Goal: Task Accomplishment & Management: Use online tool/utility

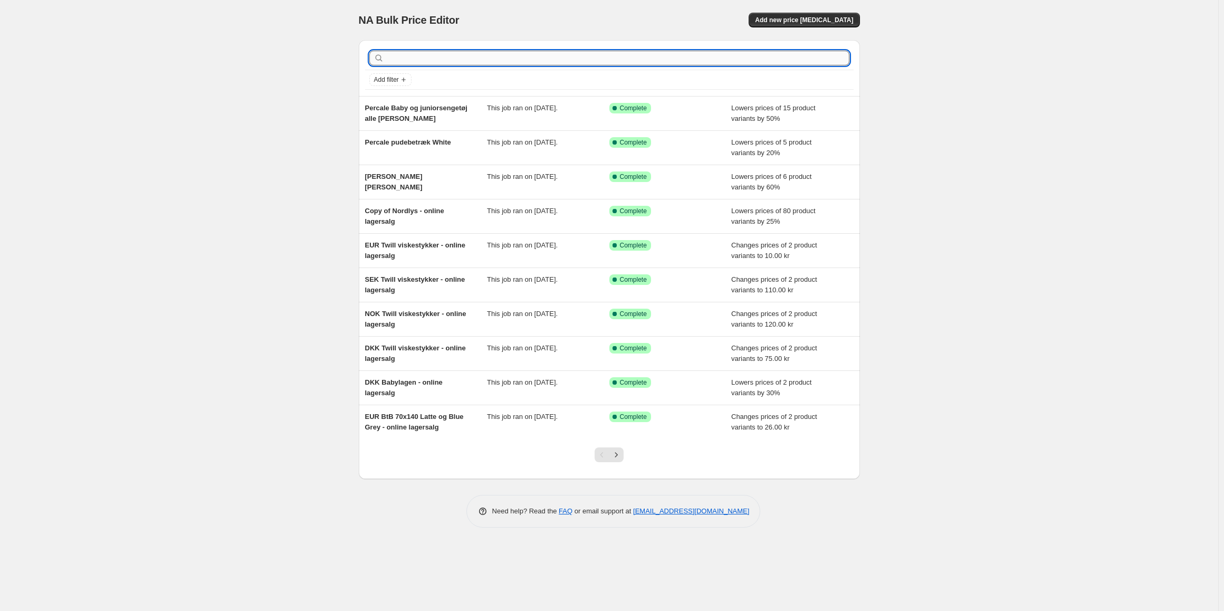
click at [494, 61] on input "text" at bounding box center [617, 58] width 463 height 15
type input "percale loun"
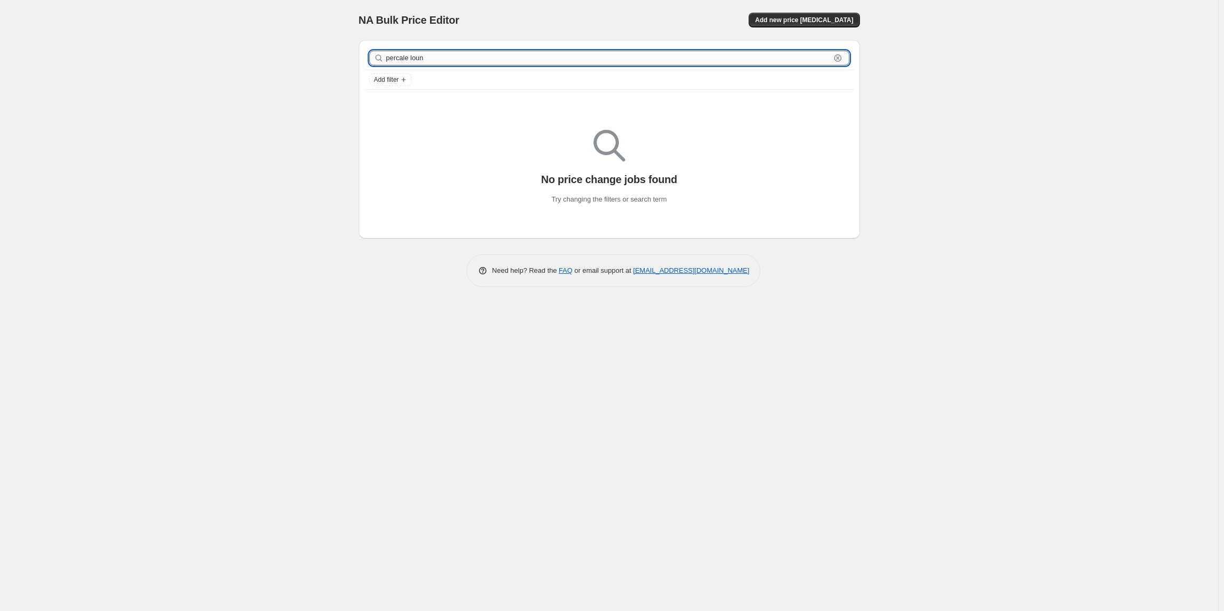
click at [437, 63] on input "percale loun" at bounding box center [608, 58] width 444 height 15
type input "loungewear"
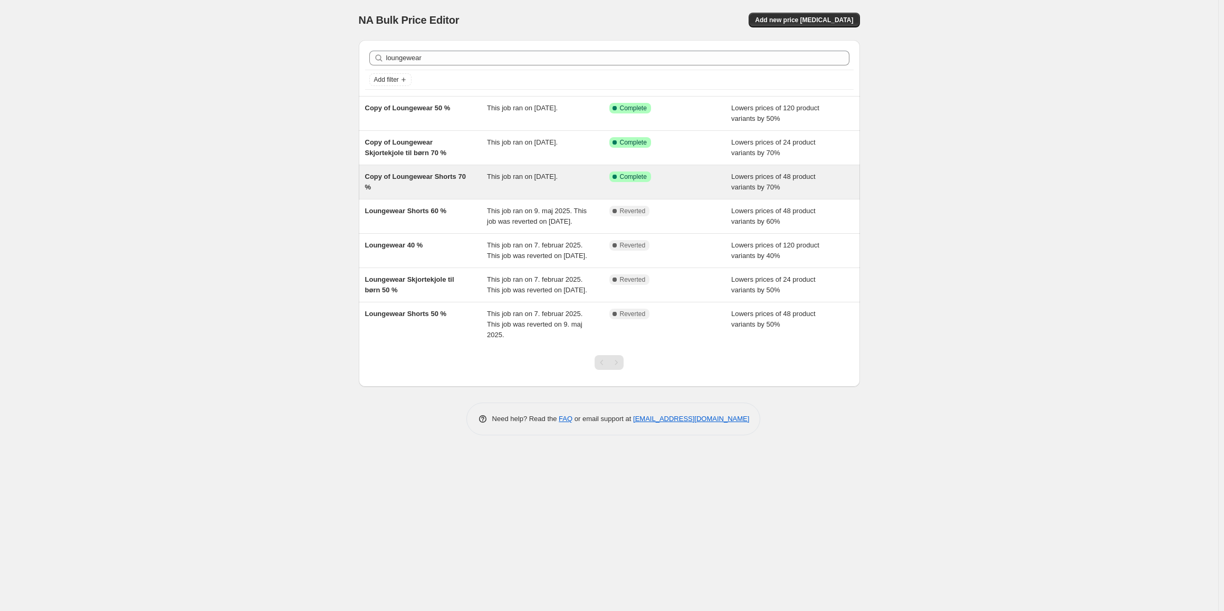
click at [478, 183] on div "Copy of Loungewear Shorts 70 %" at bounding box center [426, 181] width 122 height 21
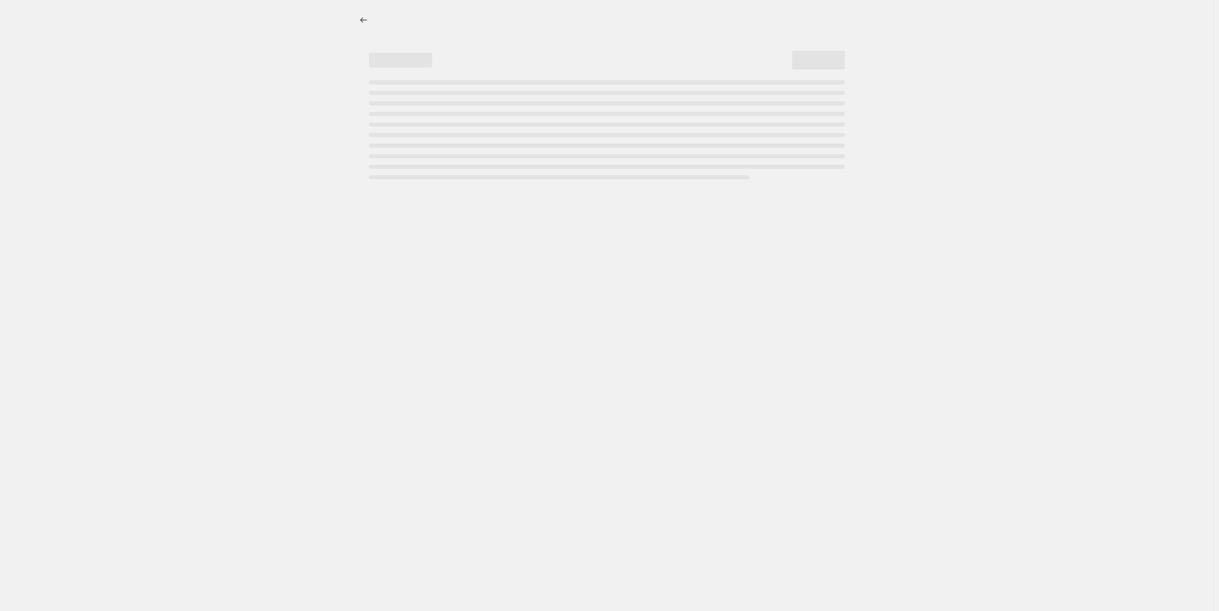
select select "percentage"
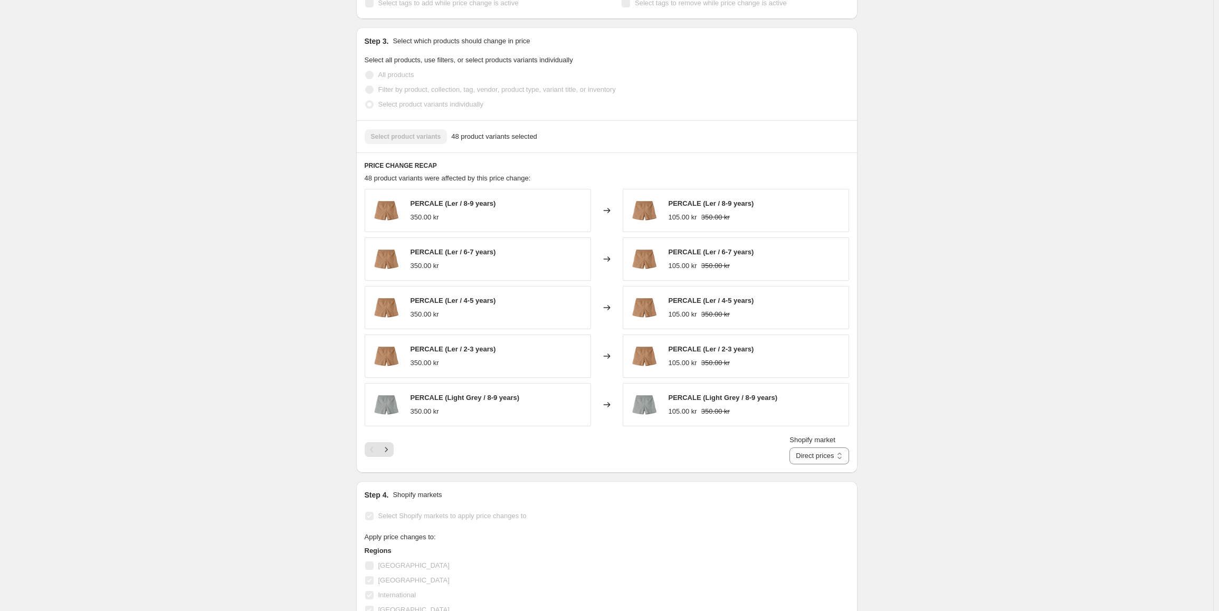
scroll to position [633, 0]
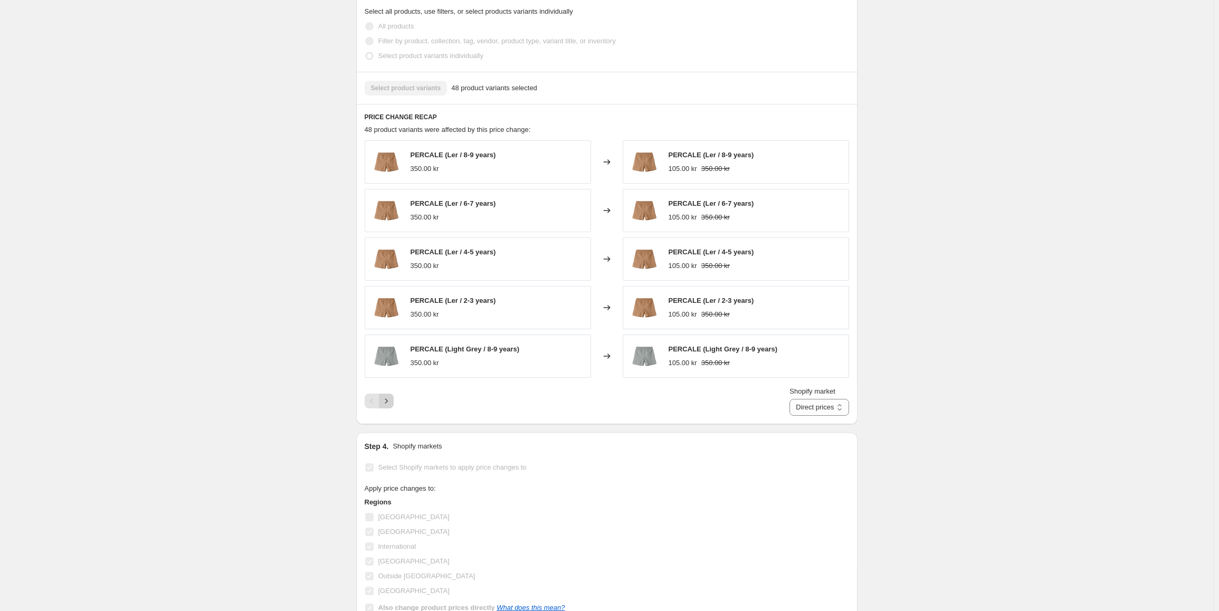
click at [386, 396] on icon "Next" at bounding box center [386, 401] width 11 height 11
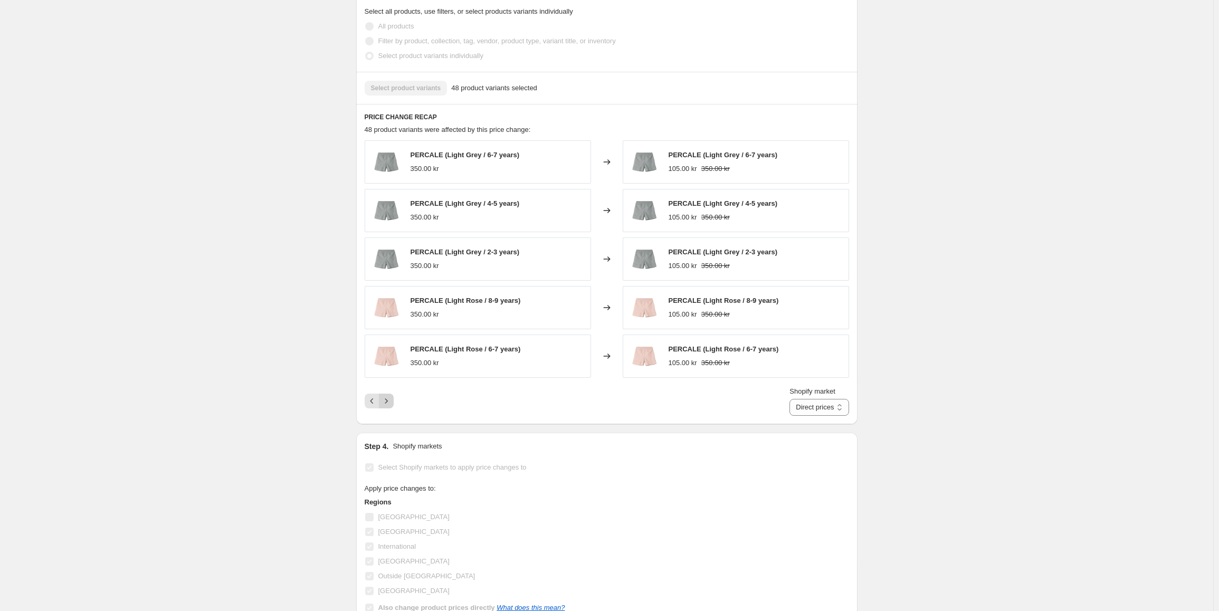
click at [391, 396] on icon "Next" at bounding box center [386, 401] width 11 height 11
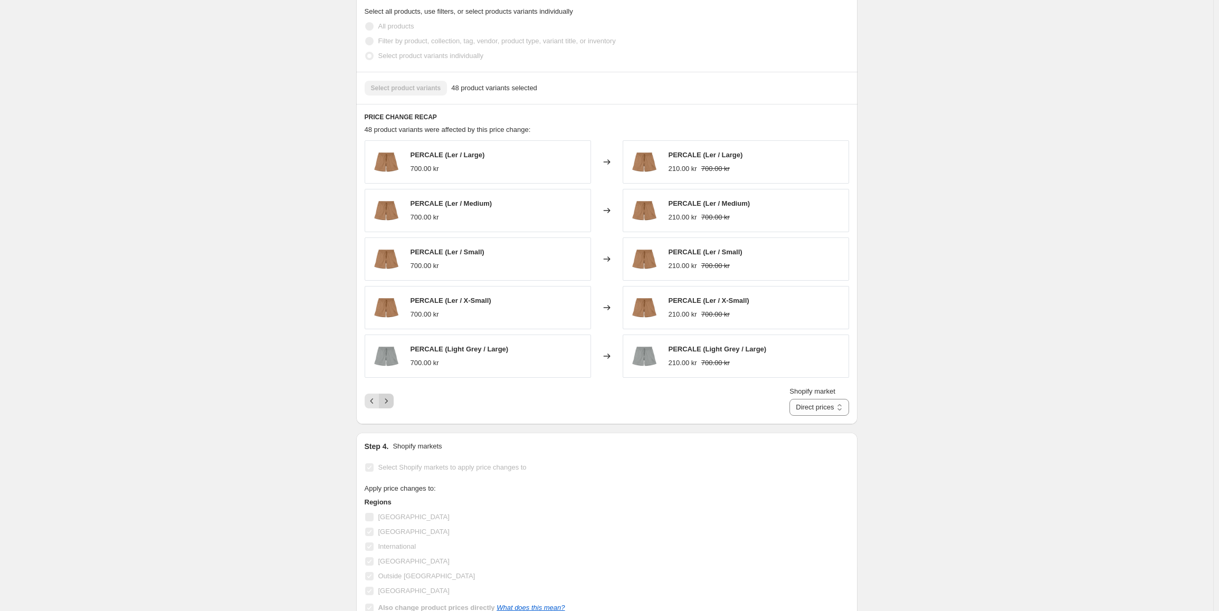
click at [391, 396] on icon "Next" at bounding box center [386, 401] width 11 height 11
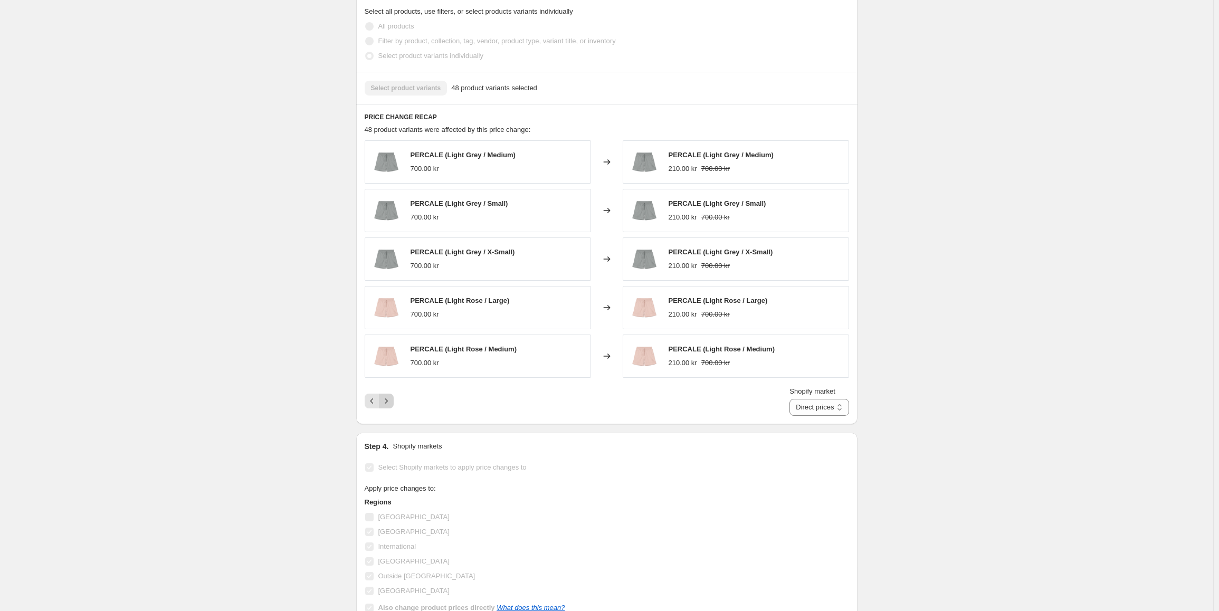
click at [391, 396] on icon "Next" at bounding box center [386, 401] width 11 height 11
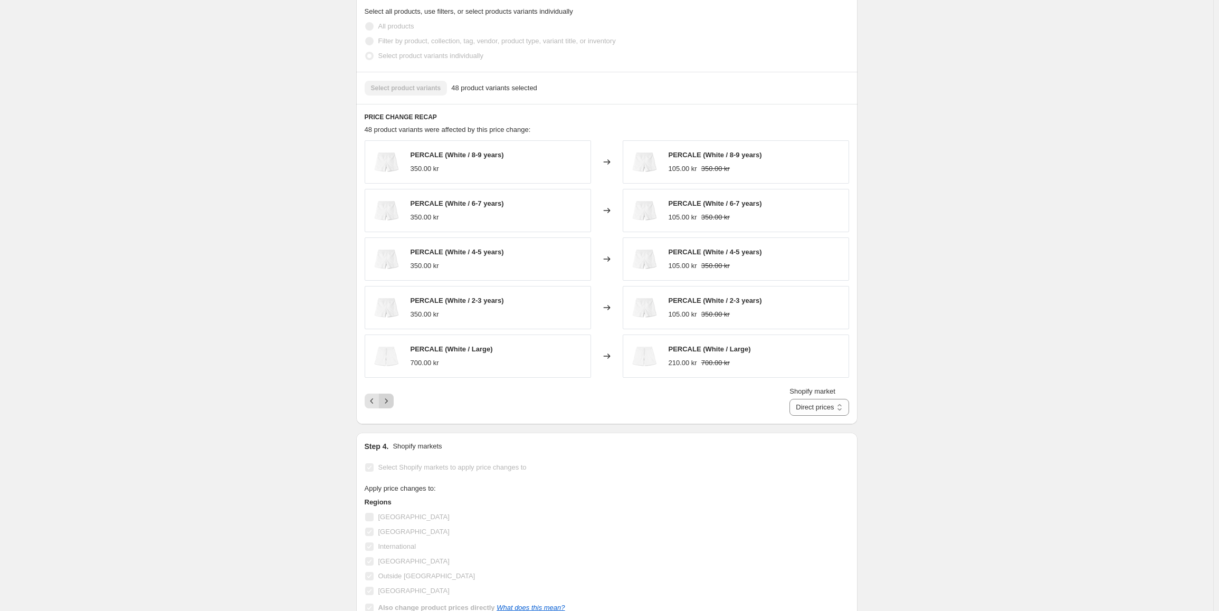
click at [391, 396] on icon "Next" at bounding box center [386, 401] width 11 height 11
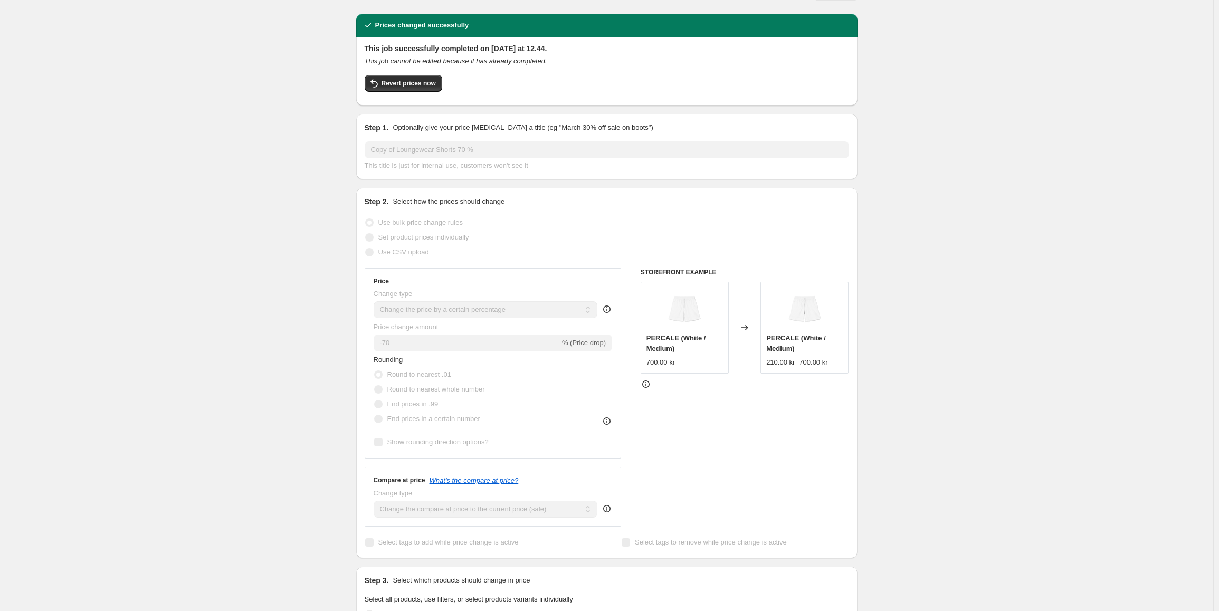
scroll to position [0, 0]
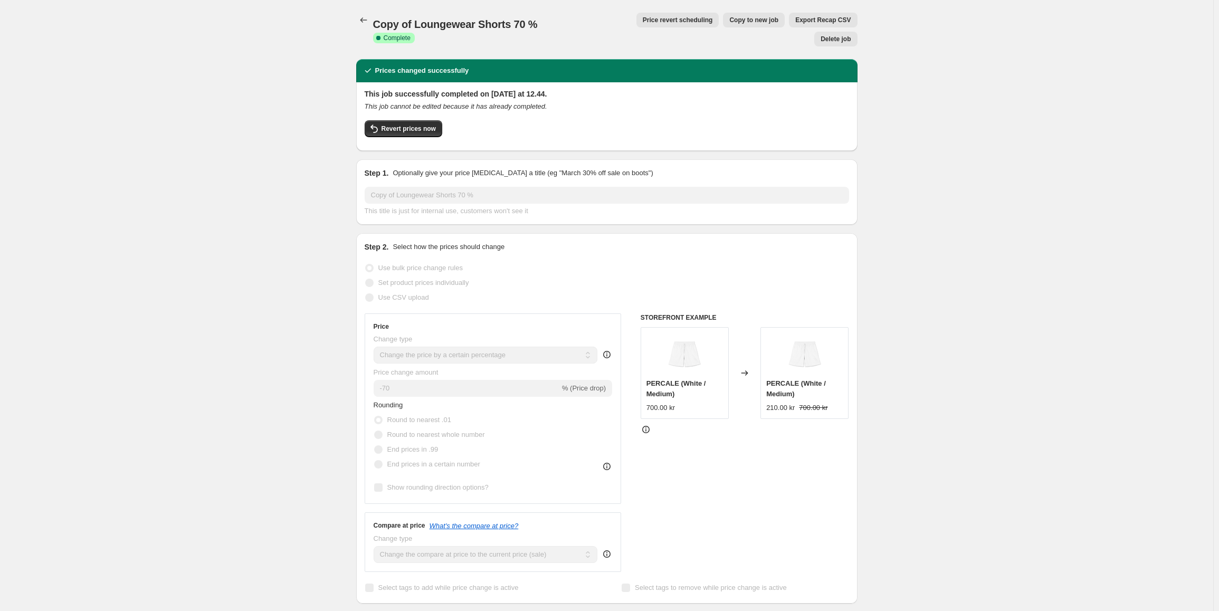
click at [367, 17] on icon "Price change jobs" at bounding box center [363, 20] width 11 height 11
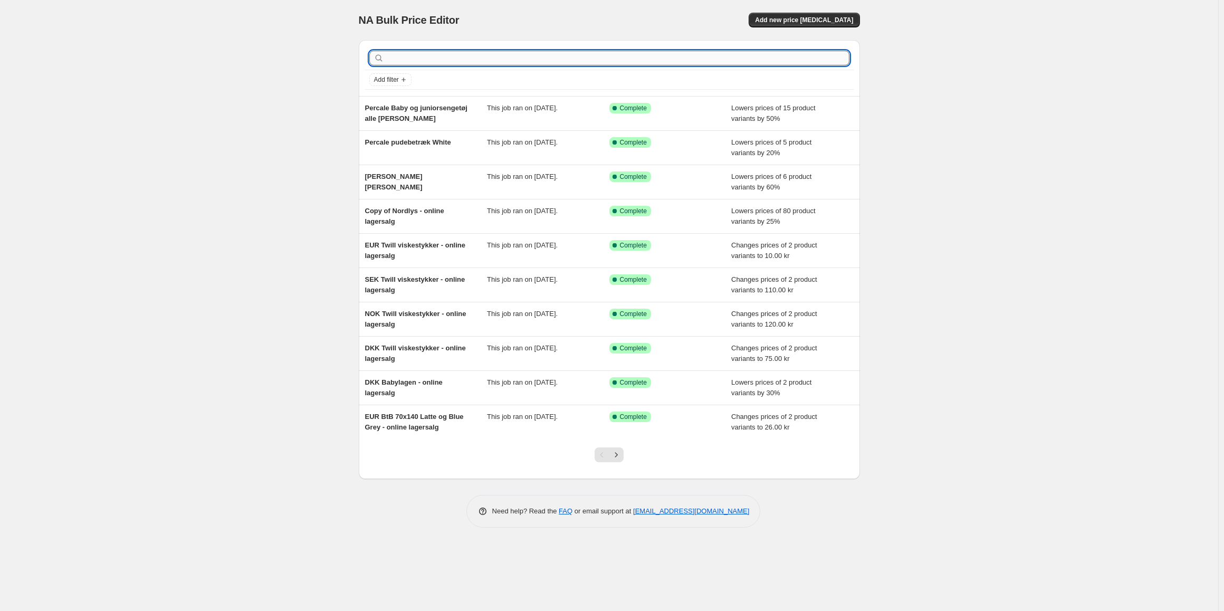
click at [449, 54] on input "text" at bounding box center [617, 58] width 463 height 15
type input "lounge"
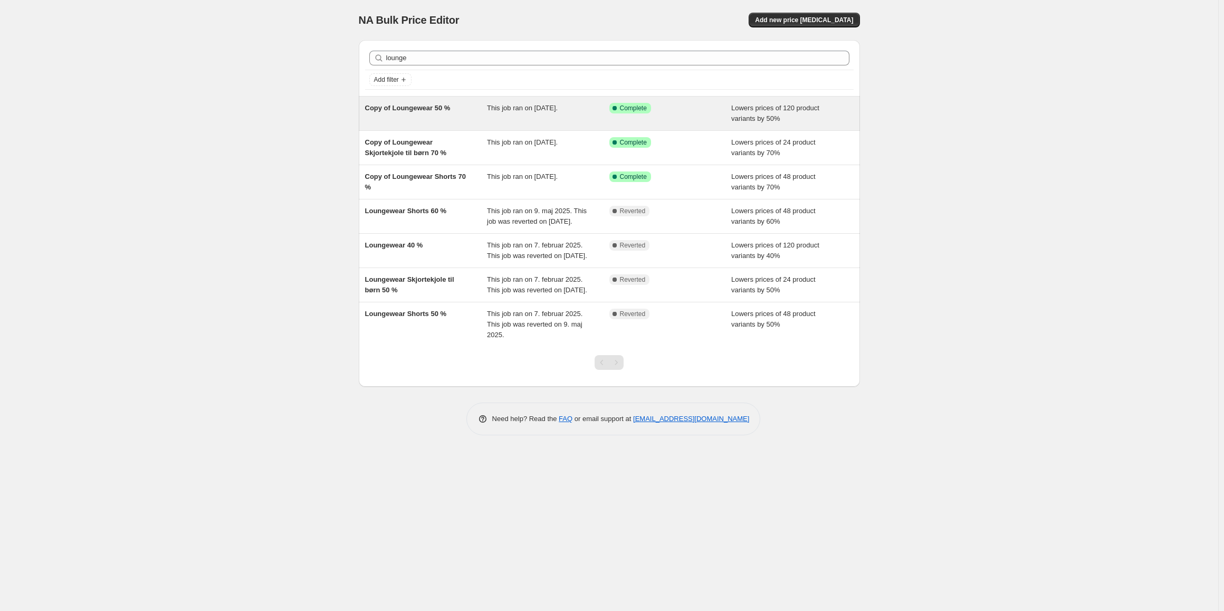
click at [456, 111] on div "Copy of Loungewear 50 %" at bounding box center [426, 113] width 122 height 21
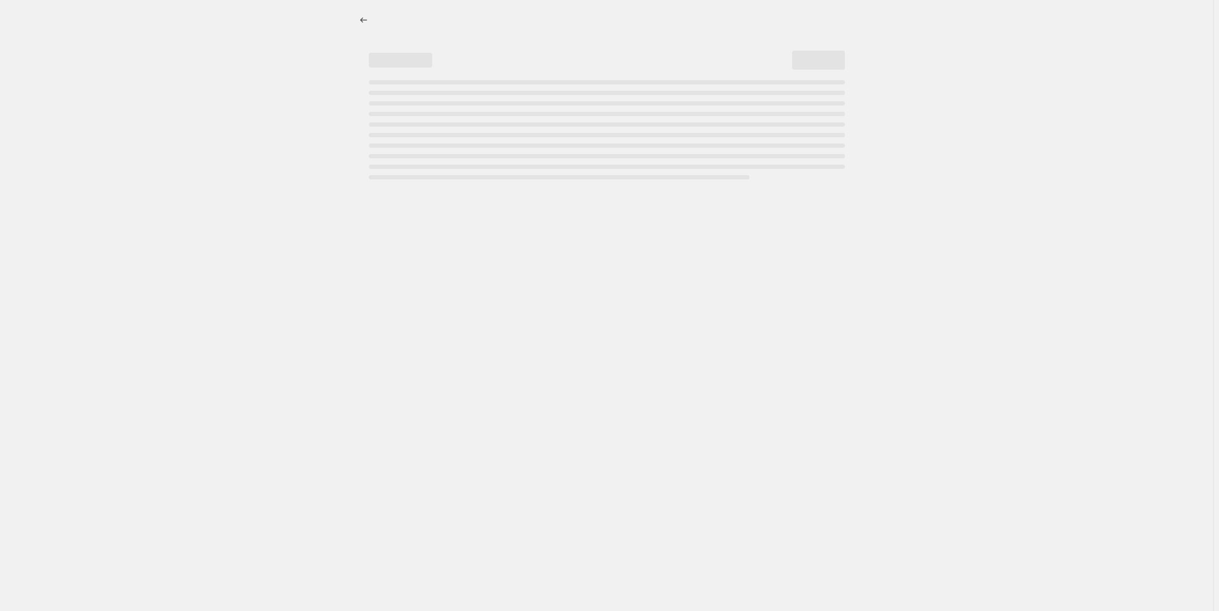
select select "percentage"
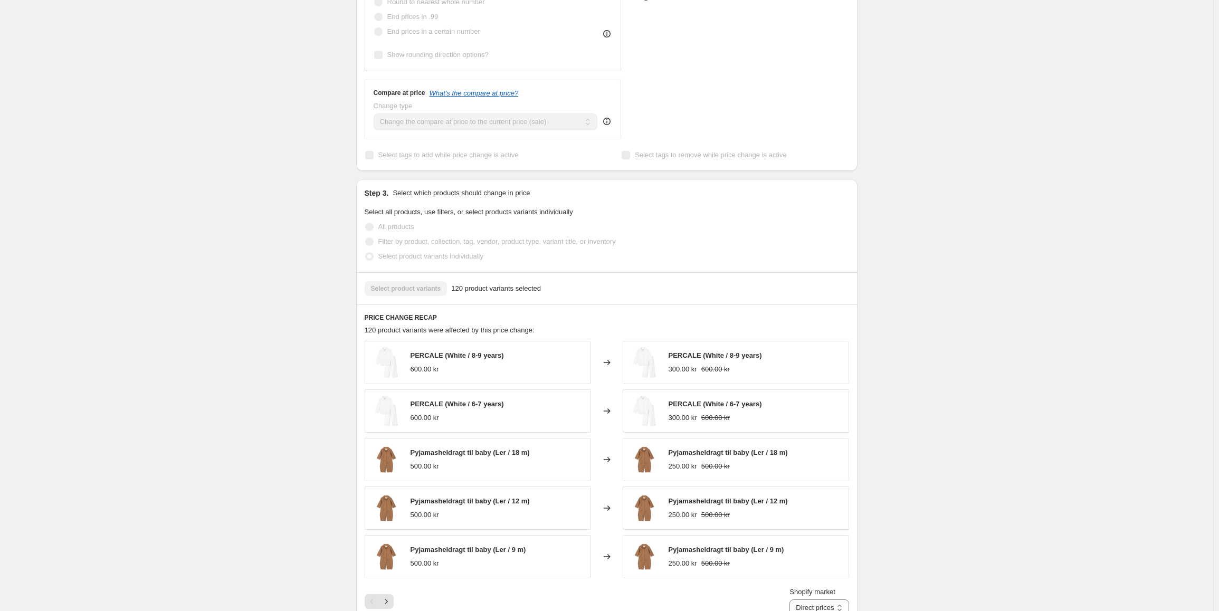
scroll to position [528, 0]
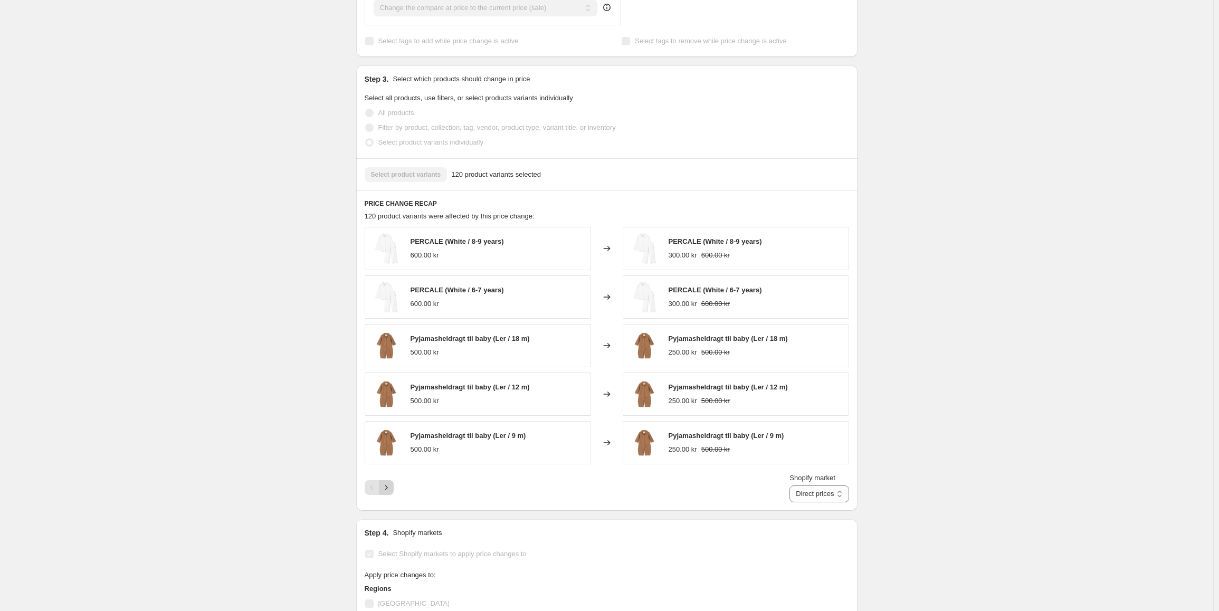
click at [391, 484] on icon "Next" at bounding box center [386, 487] width 11 height 11
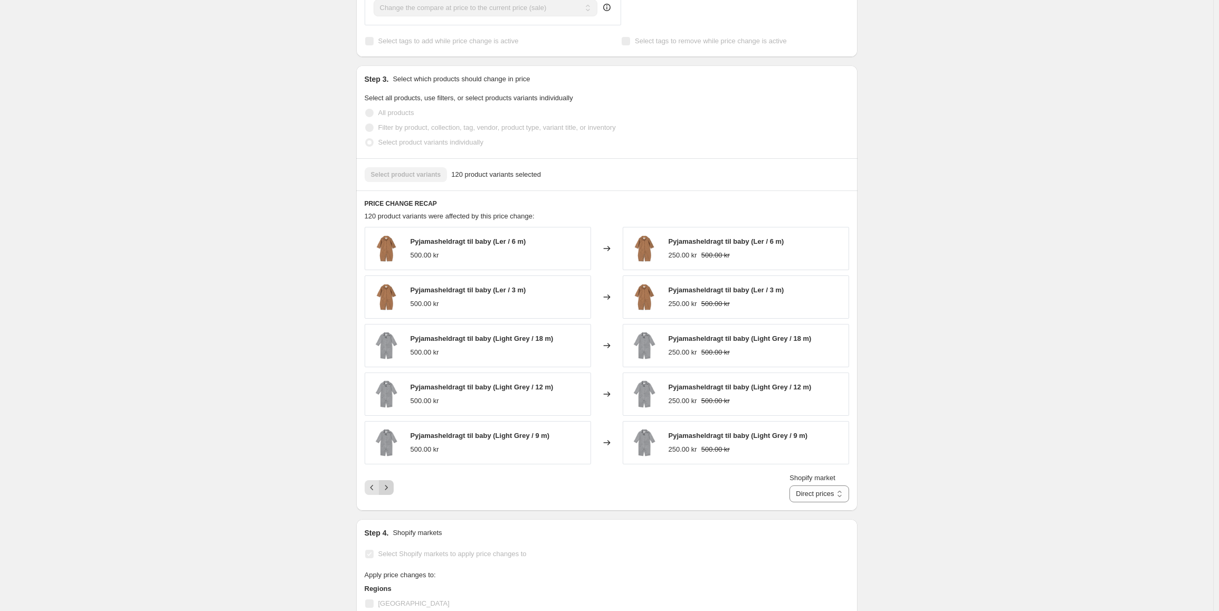
click at [391, 484] on icon "Next" at bounding box center [386, 487] width 11 height 11
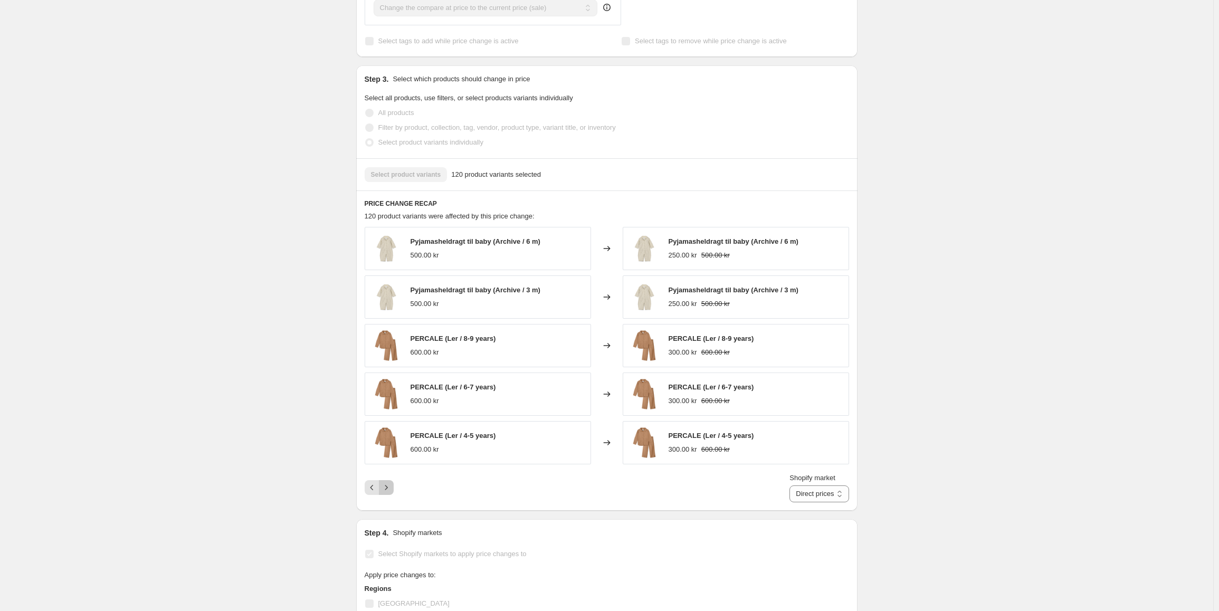
click at [391, 484] on icon "Next" at bounding box center [386, 487] width 11 height 11
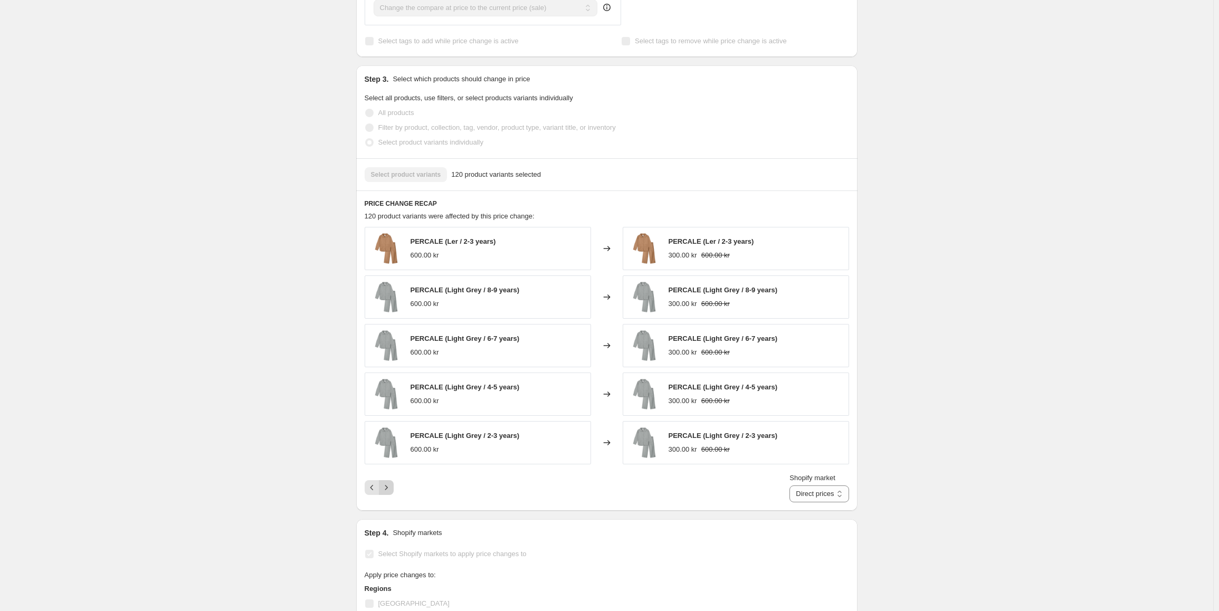
click at [383, 484] on button "Next" at bounding box center [386, 487] width 15 height 15
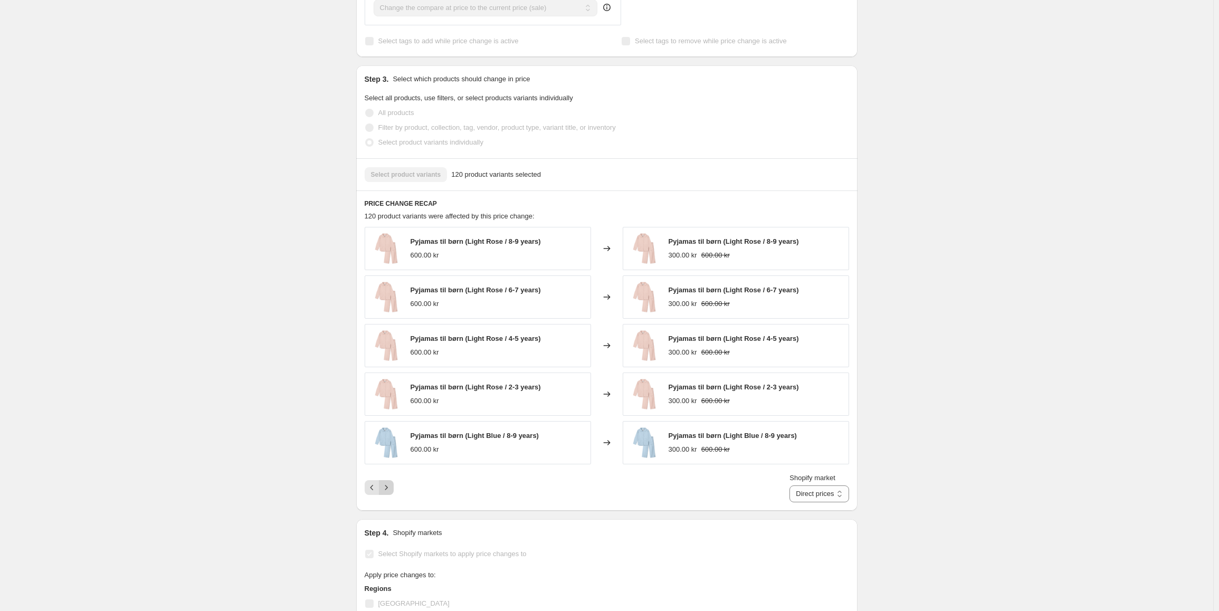
click at [384, 484] on icon "Next" at bounding box center [386, 487] width 11 height 11
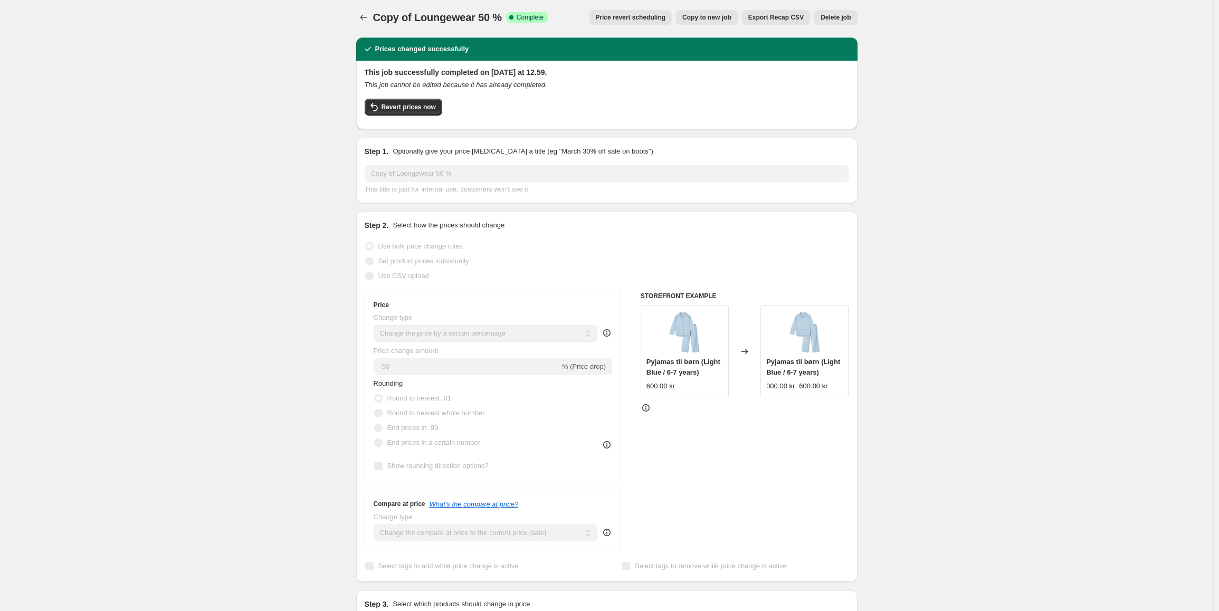
scroll to position [0, 0]
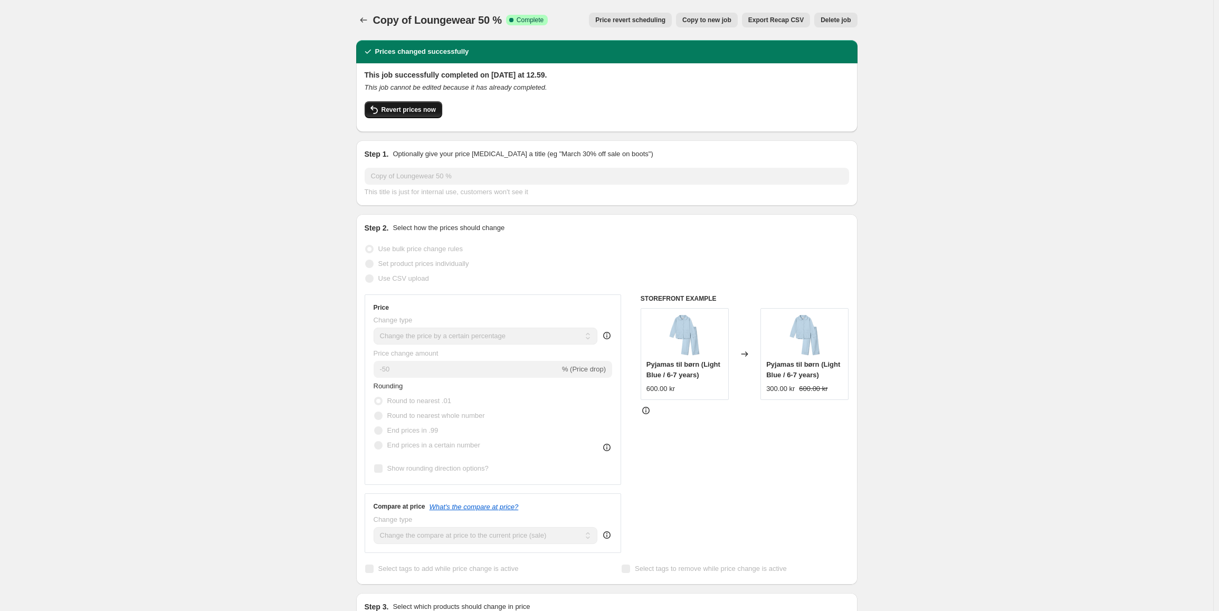
click at [400, 113] on span "Revert prices now" at bounding box center [408, 110] width 54 height 8
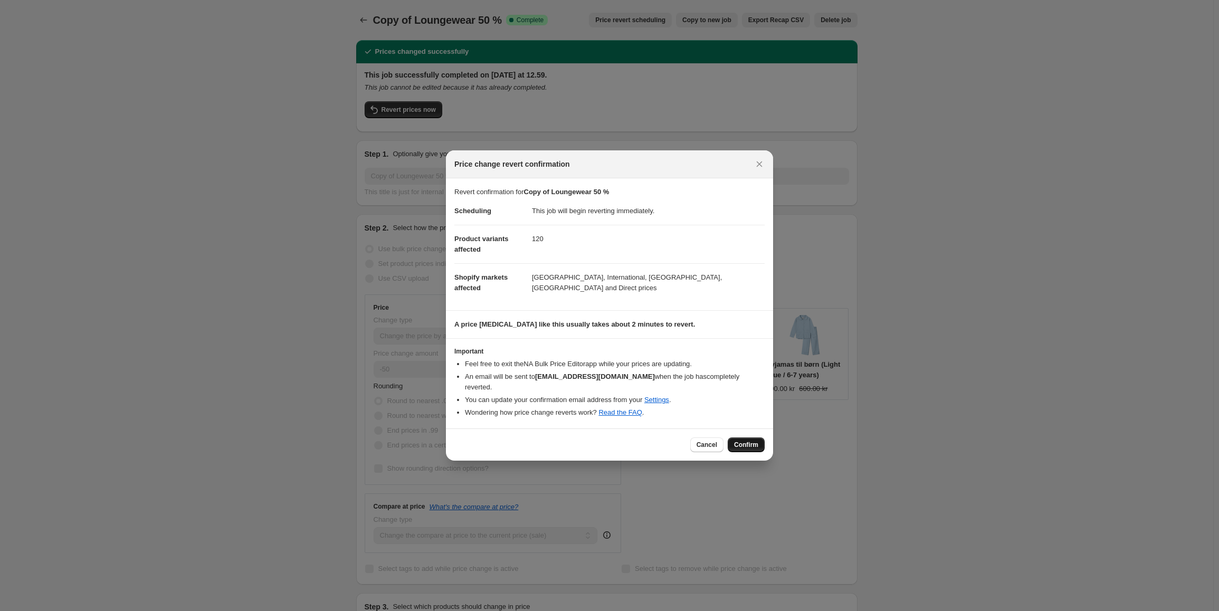
click at [750, 441] on span "Confirm" at bounding box center [746, 445] width 24 height 8
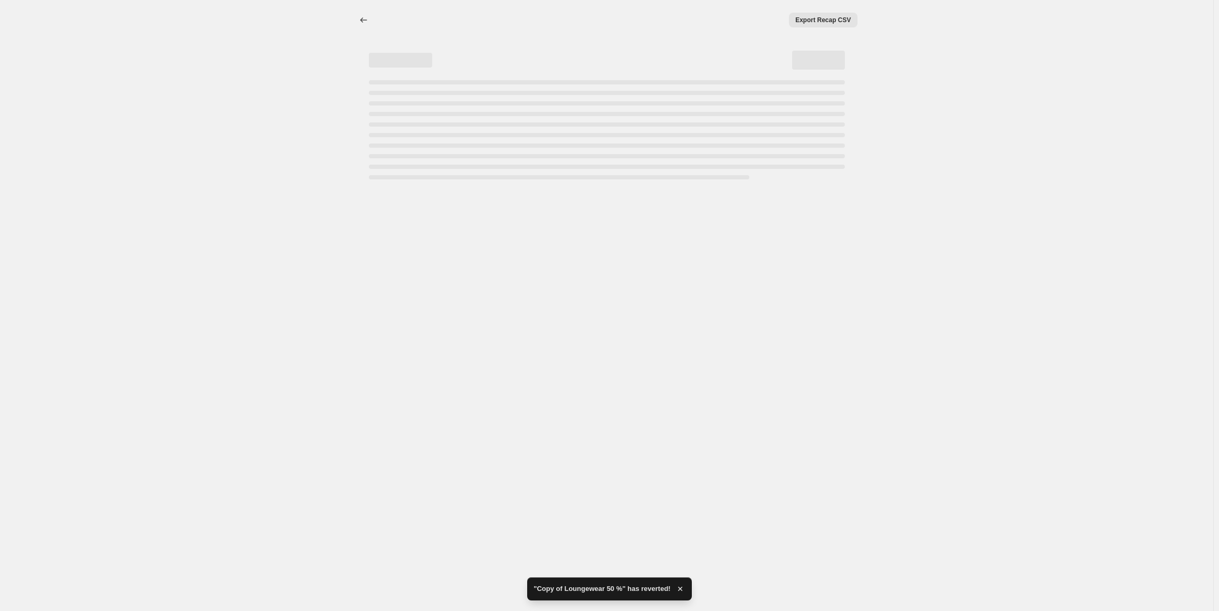
select select "percentage"
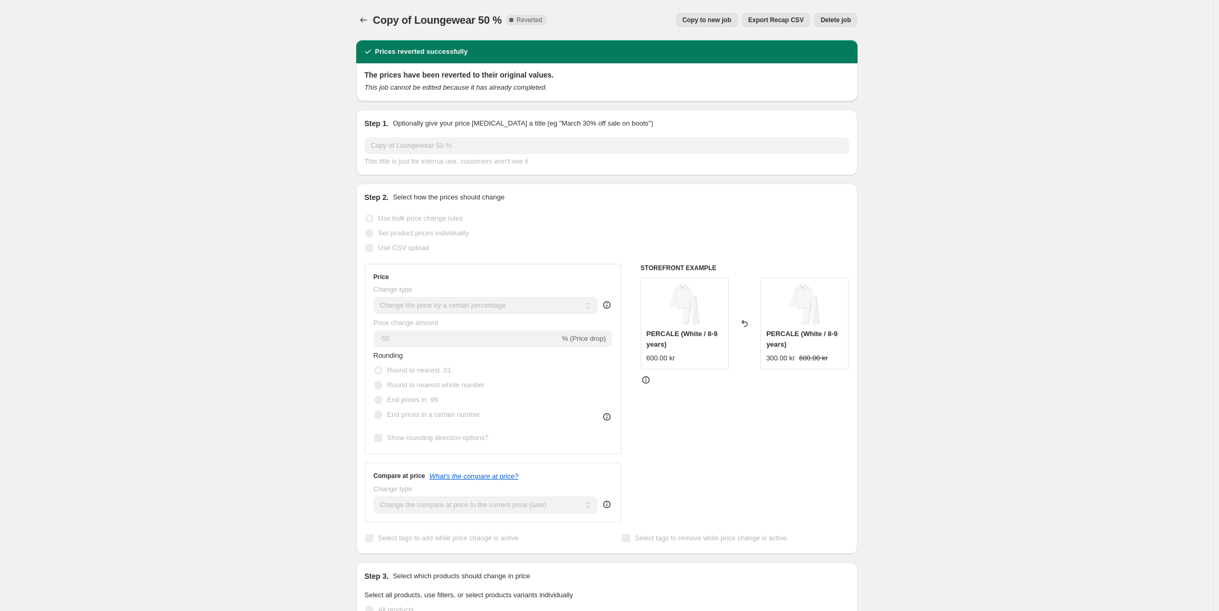
click at [713, 23] on span "Copy to new job" at bounding box center [706, 20] width 49 height 8
select select "percentage"
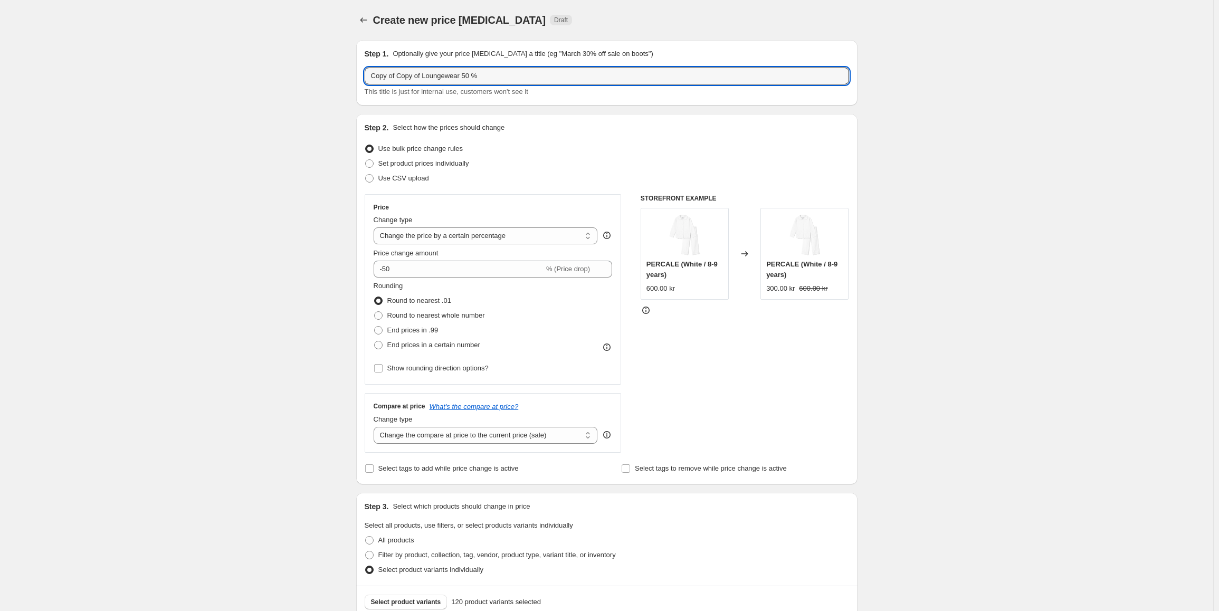
drag, startPoint x: 422, startPoint y: 78, endPoint x: 326, endPoint y: 70, distance: 96.3
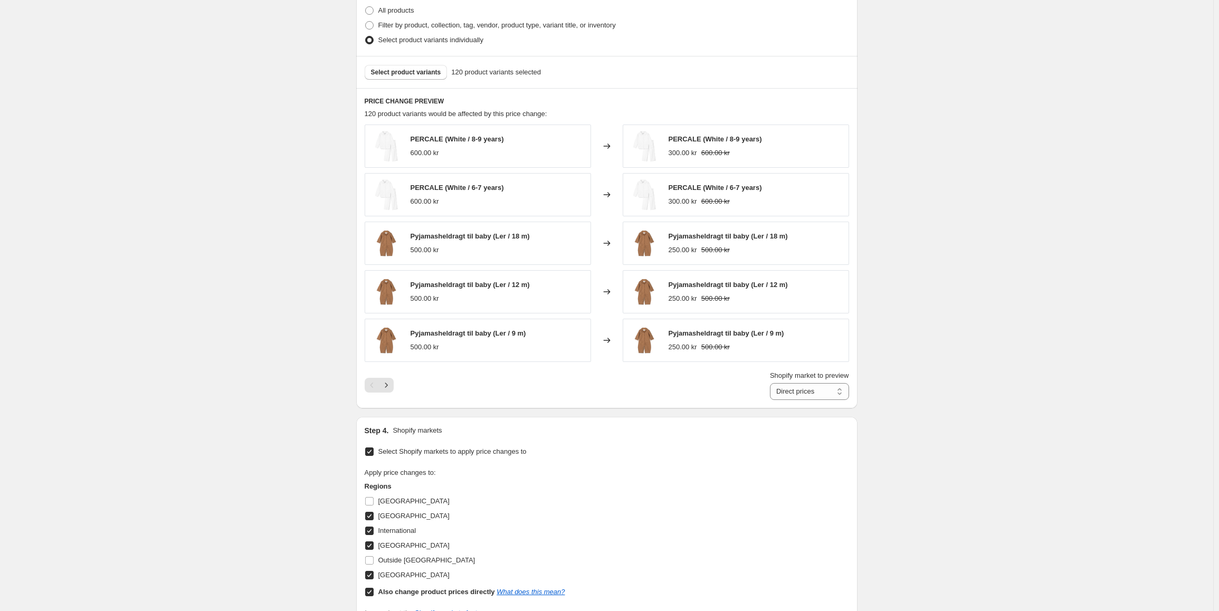
scroll to position [580, 0]
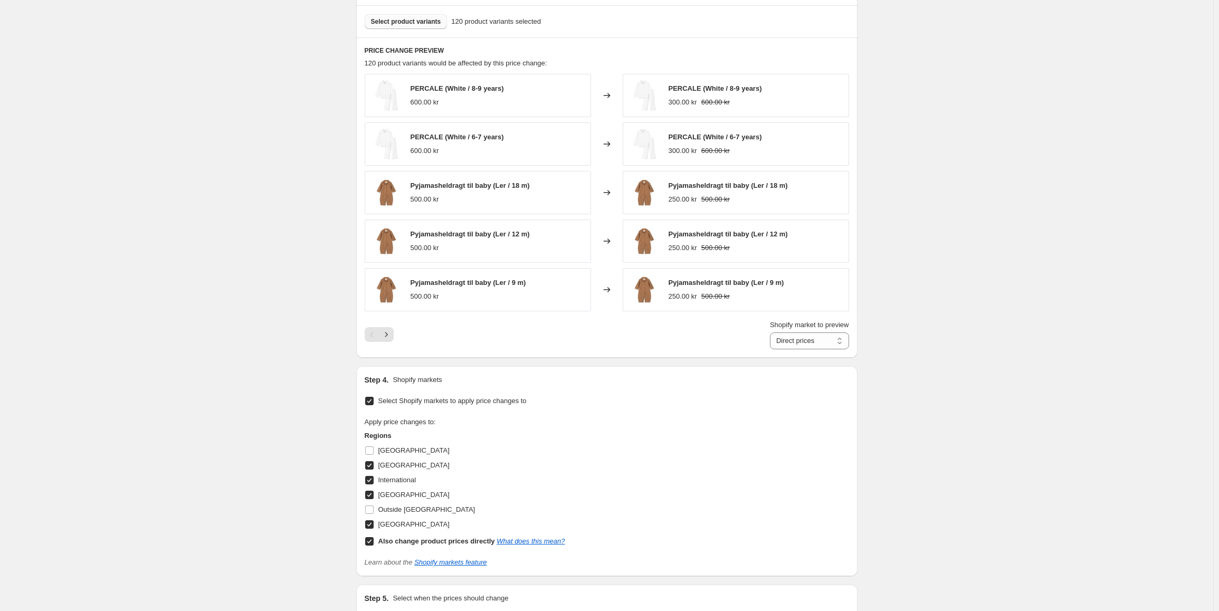
type input "Loungewear 50 %"
click at [417, 15] on button "Select product variants" at bounding box center [406, 21] width 83 height 15
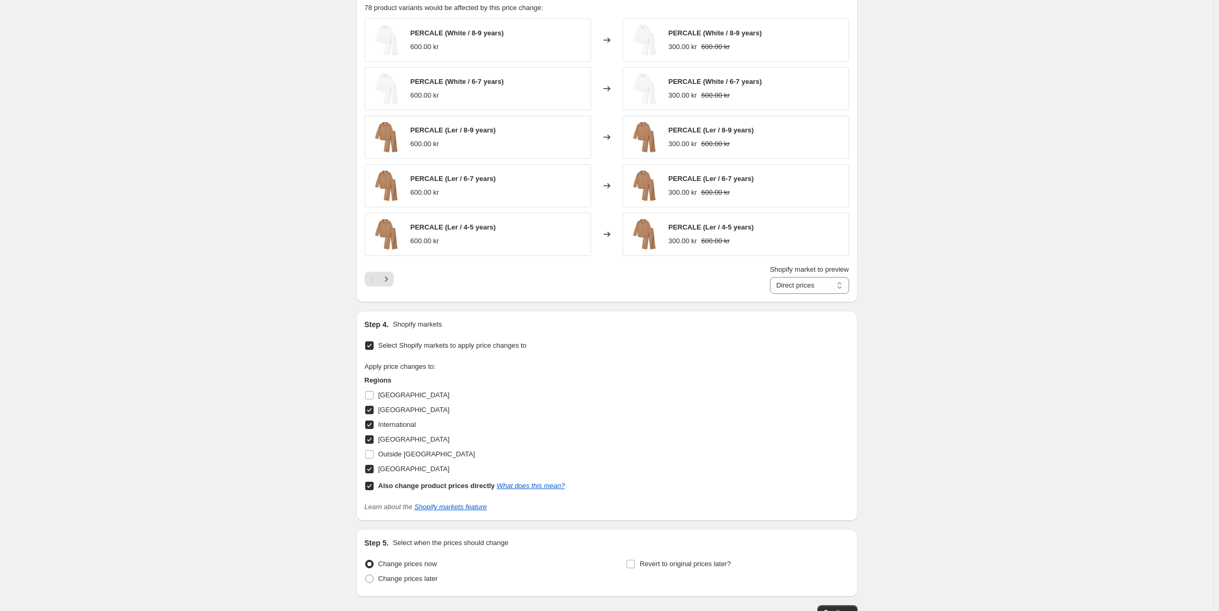
scroll to position [710, 0]
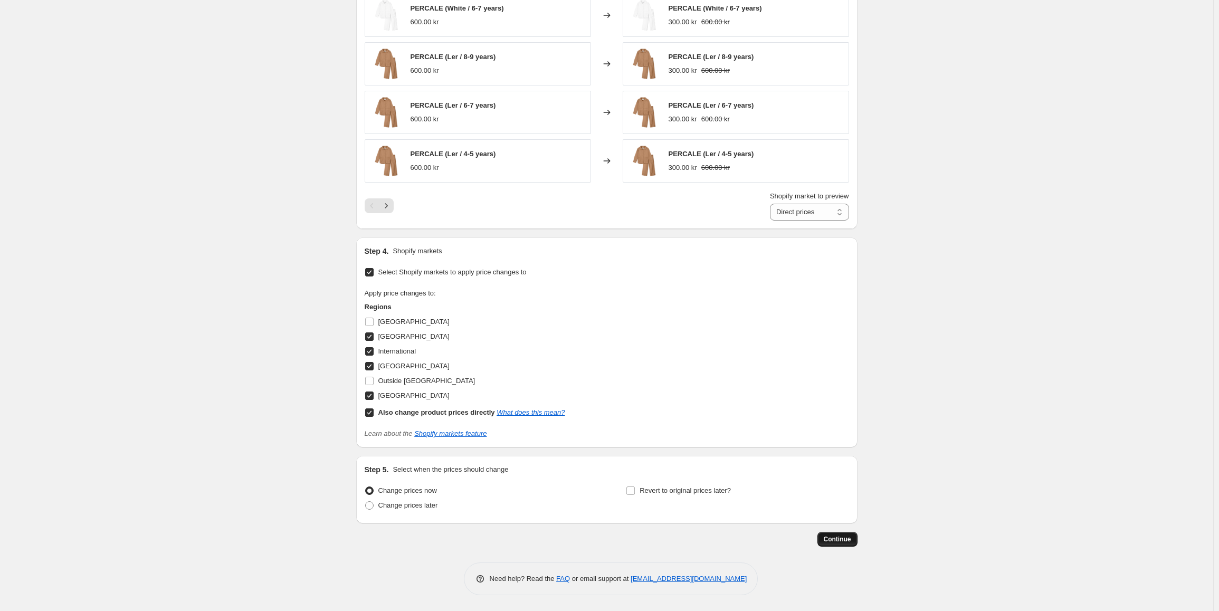
click at [840, 541] on span "Continue" at bounding box center [837, 539] width 27 height 8
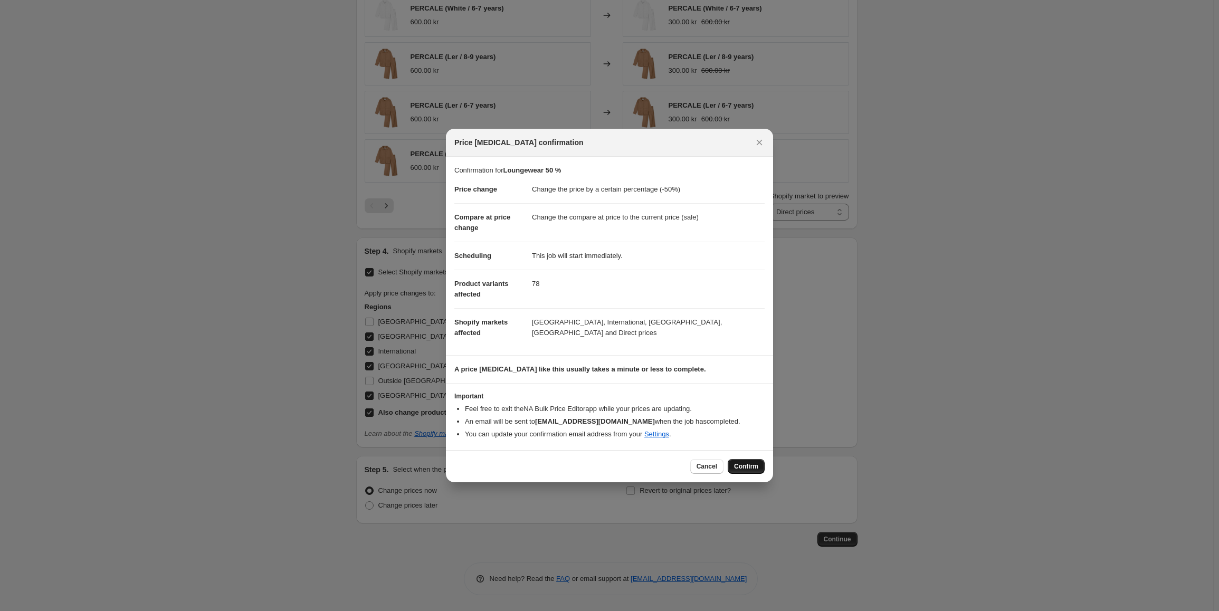
click at [752, 469] on span "Confirm" at bounding box center [746, 466] width 24 height 8
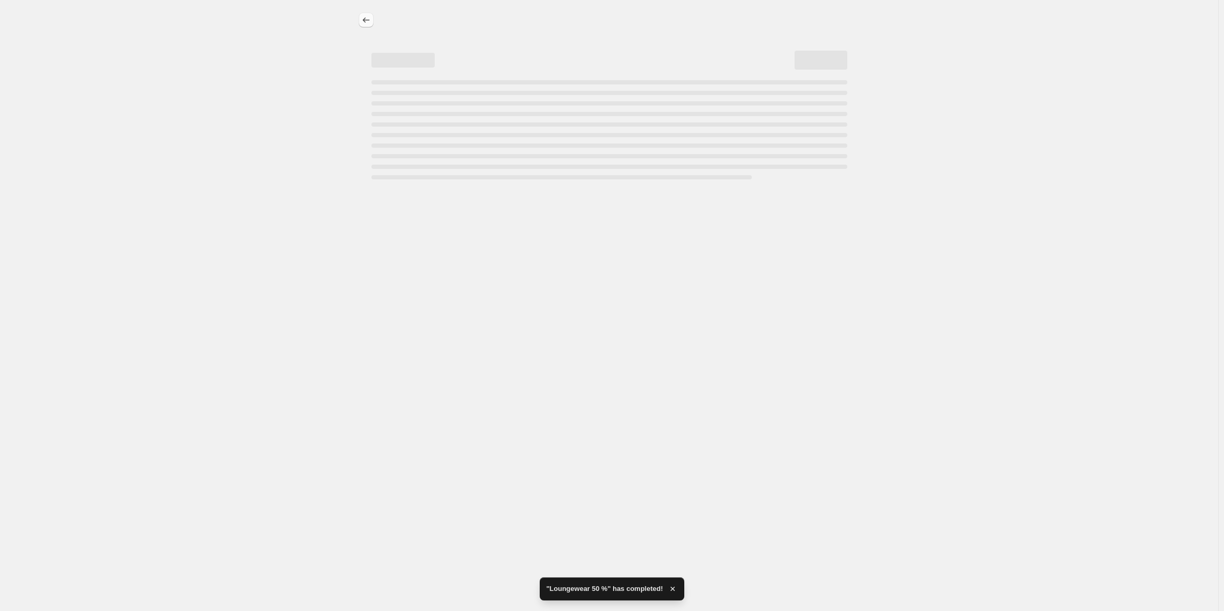
select select "percentage"
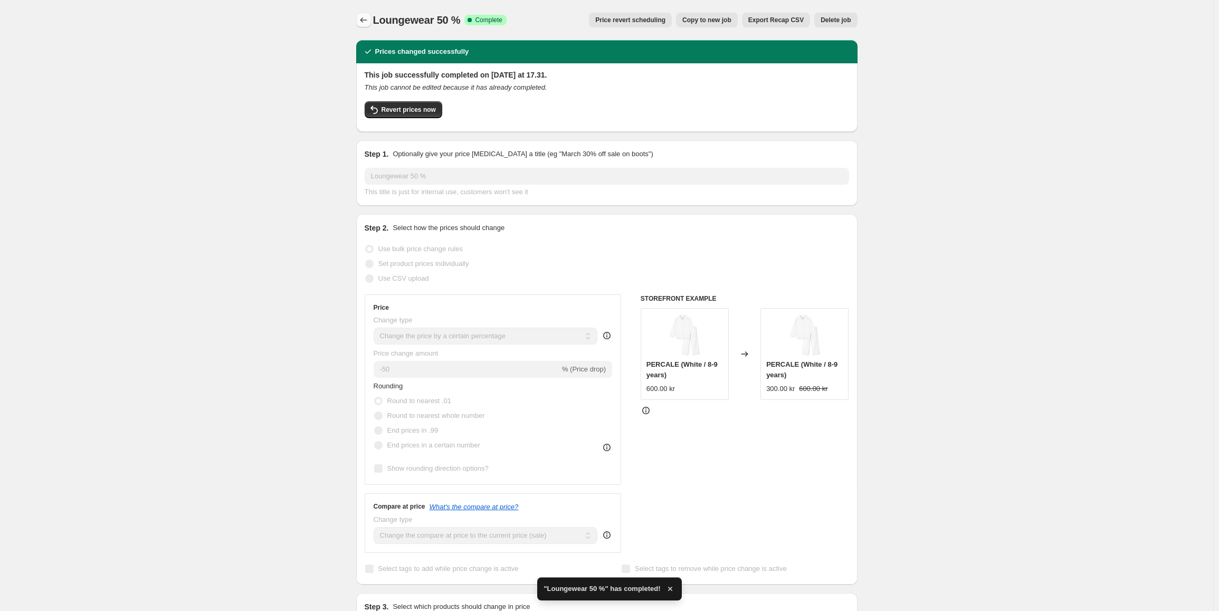
click at [365, 26] on button "Price change jobs" at bounding box center [363, 20] width 15 height 15
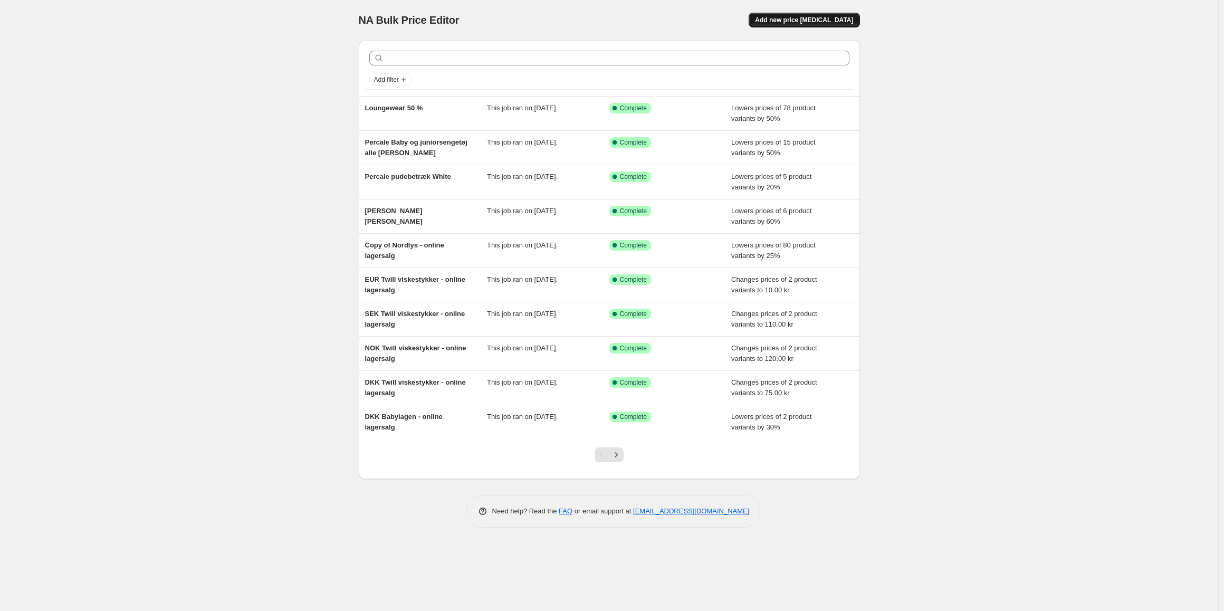
click at [823, 20] on span "Add new price [MEDICAL_DATA]" at bounding box center [804, 20] width 98 height 8
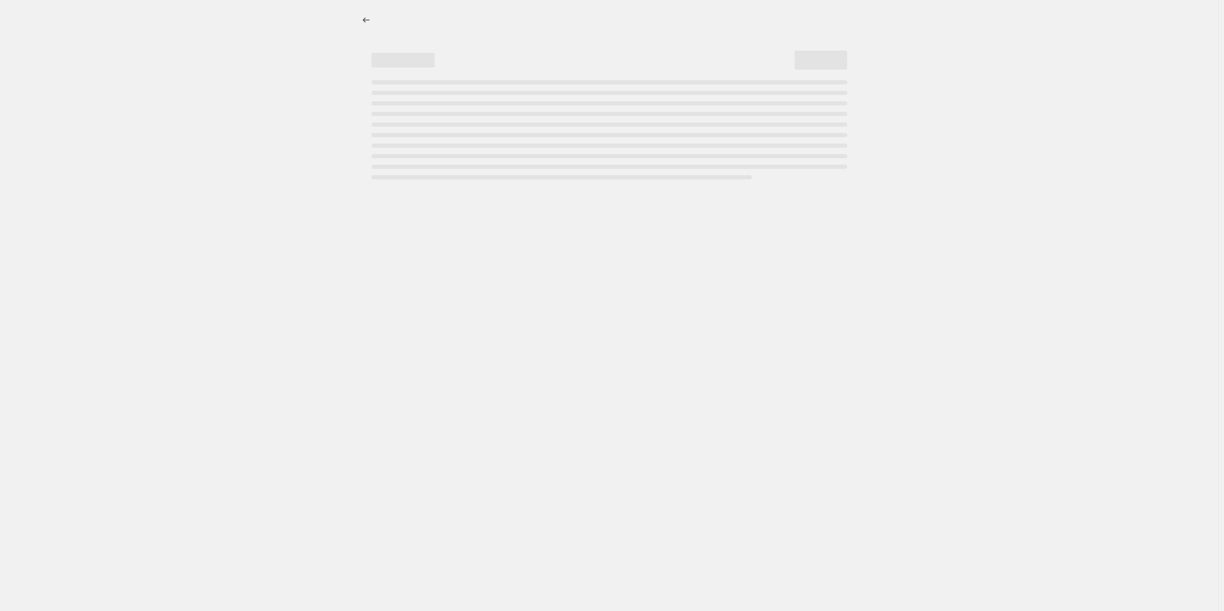
select select "percentage"
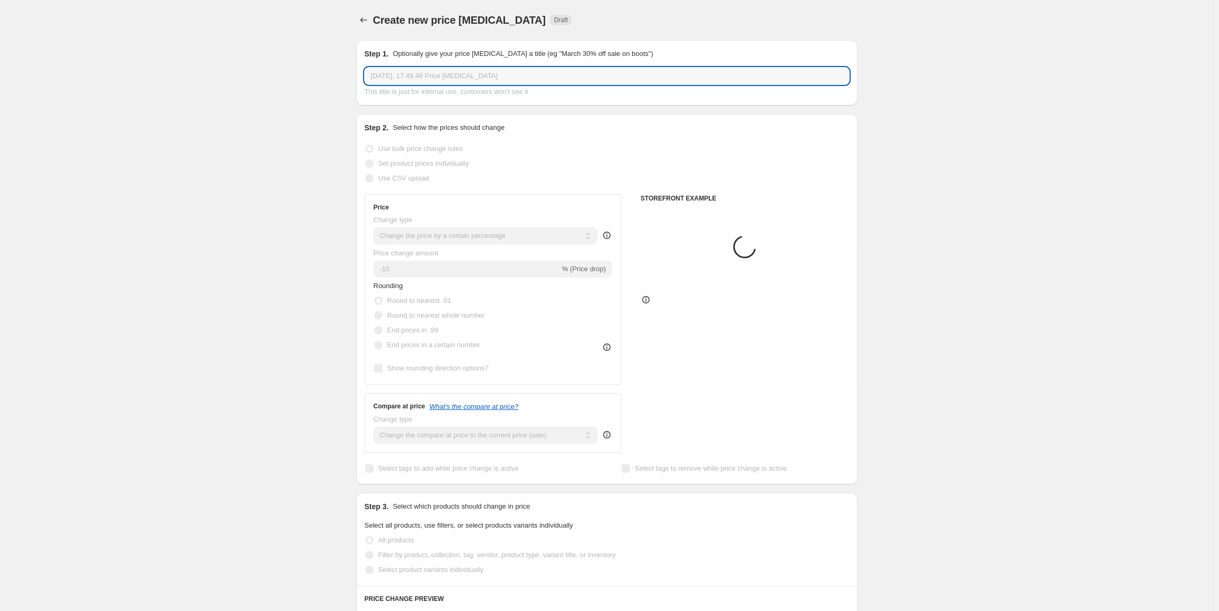
click at [441, 78] on input "4. sep. 2025, 17.49.46 Price change job" at bounding box center [607, 76] width 484 height 17
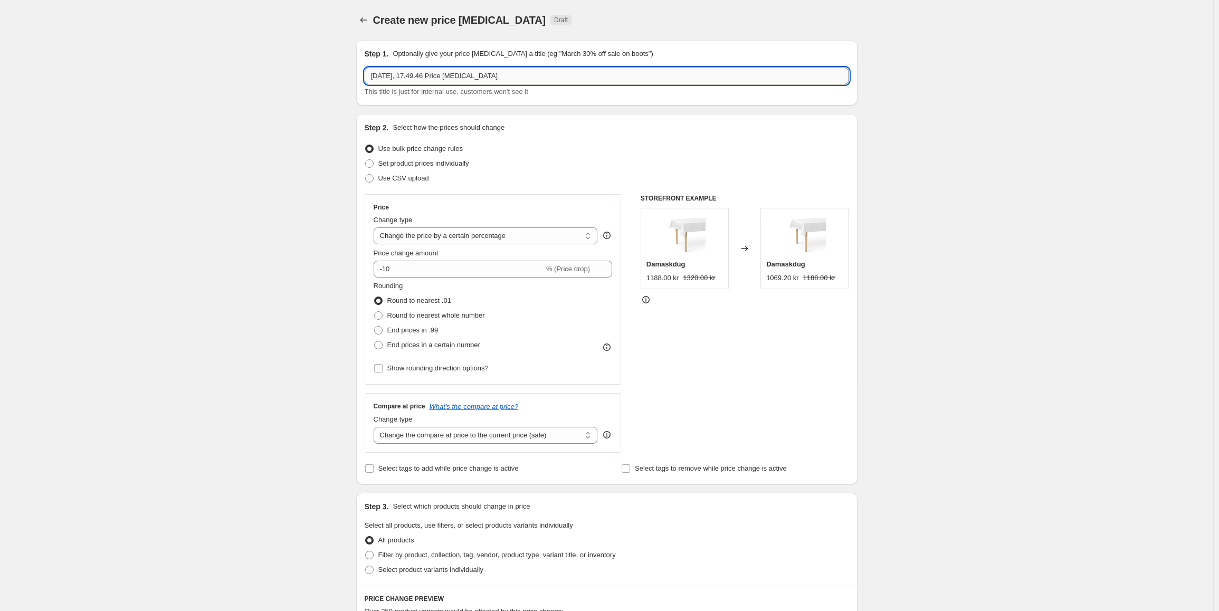
click at [441, 78] on input "4. sep. 2025, 17.49.46 Price change job" at bounding box center [607, 76] width 484 height 17
click at [431, 81] on input "Pyjamasheldragt 50%" at bounding box center [607, 76] width 484 height 17
type input "Pyjamasheldragt 60%"
click at [466, 269] on input "-10" at bounding box center [459, 269] width 170 height 17
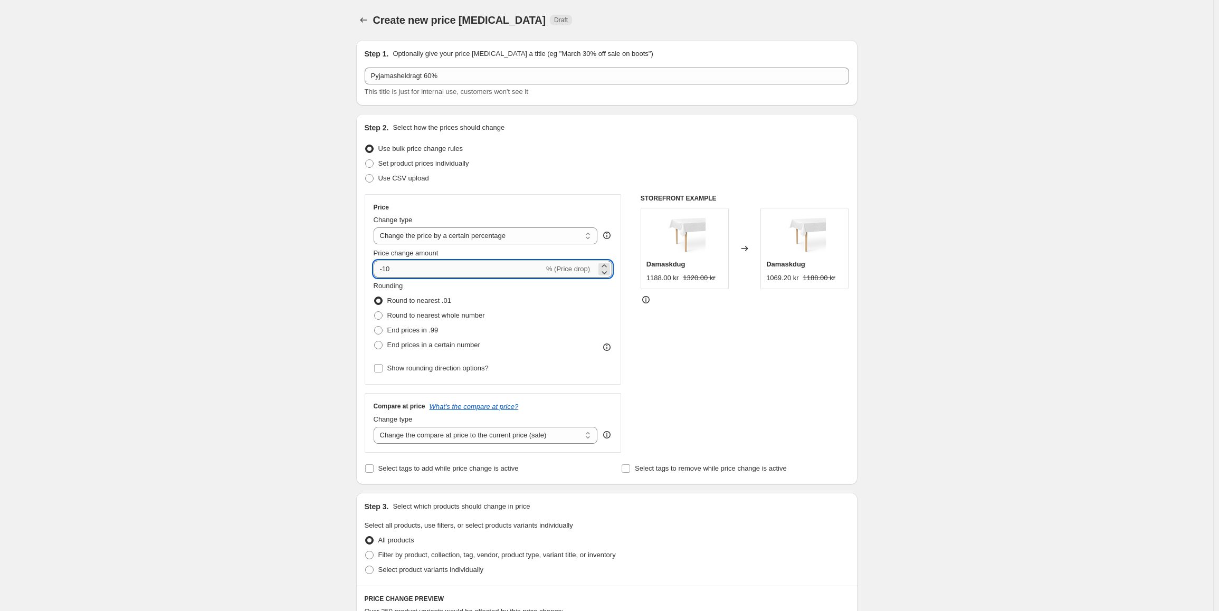
type input "-1"
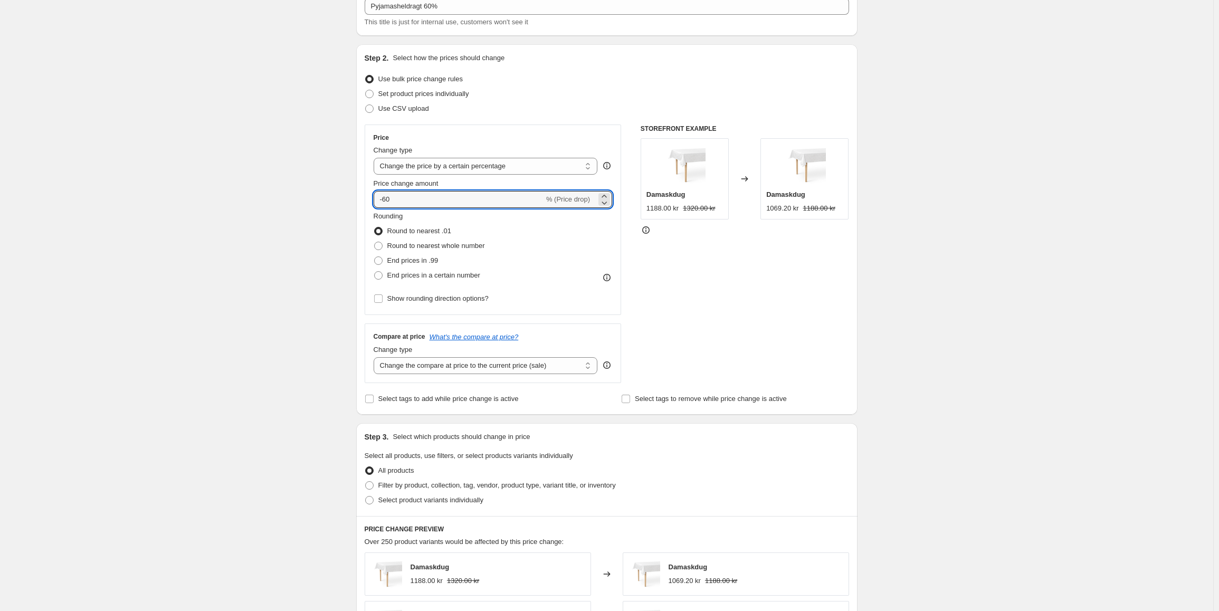
scroll to position [106, 0]
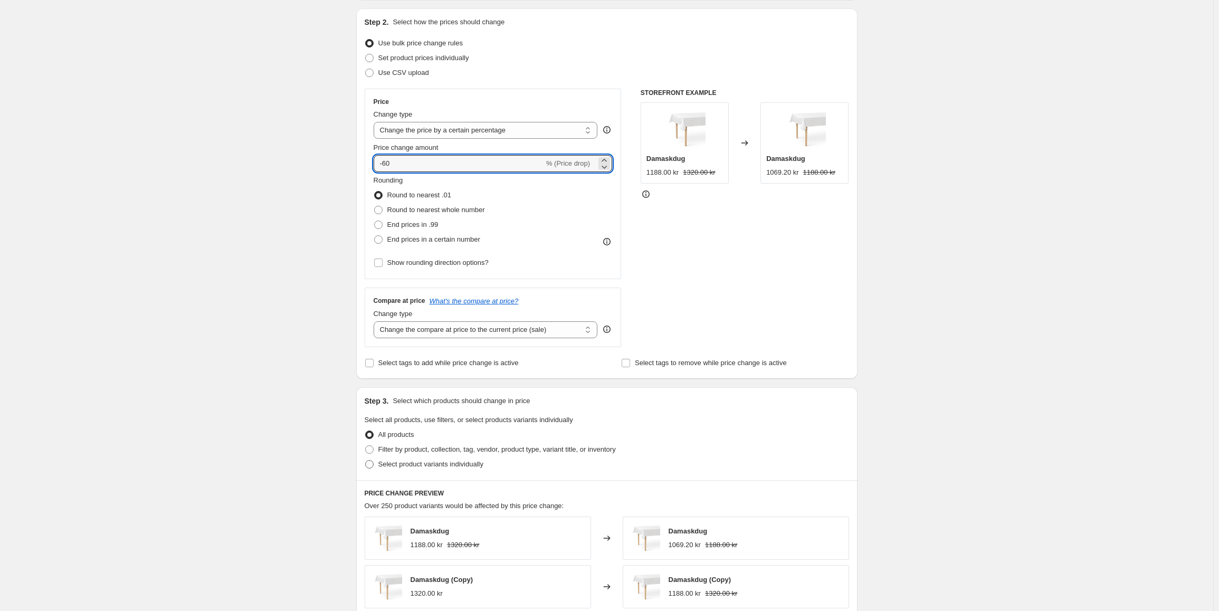
type input "-60"
click at [402, 465] on span "Select product variants individually" at bounding box center [430, 464] width 105 height 8
click at [366, 461] on input "Select product variants individually" at bounding box center [365, 460] width 1 height 1
radio input "true"
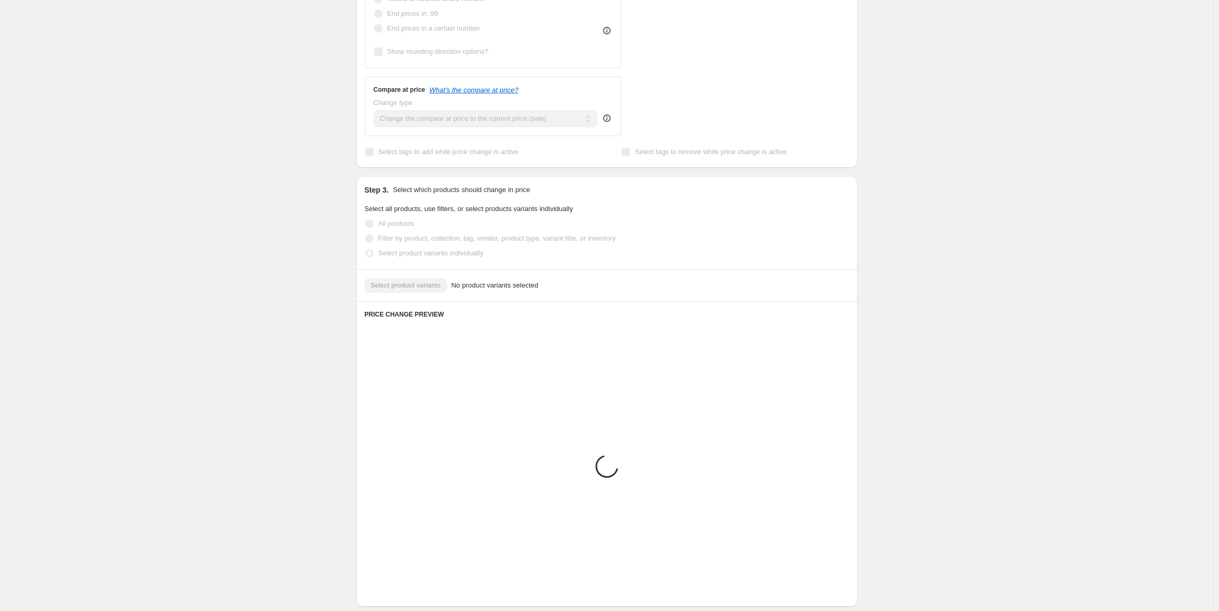
scroll to position [270, 0]
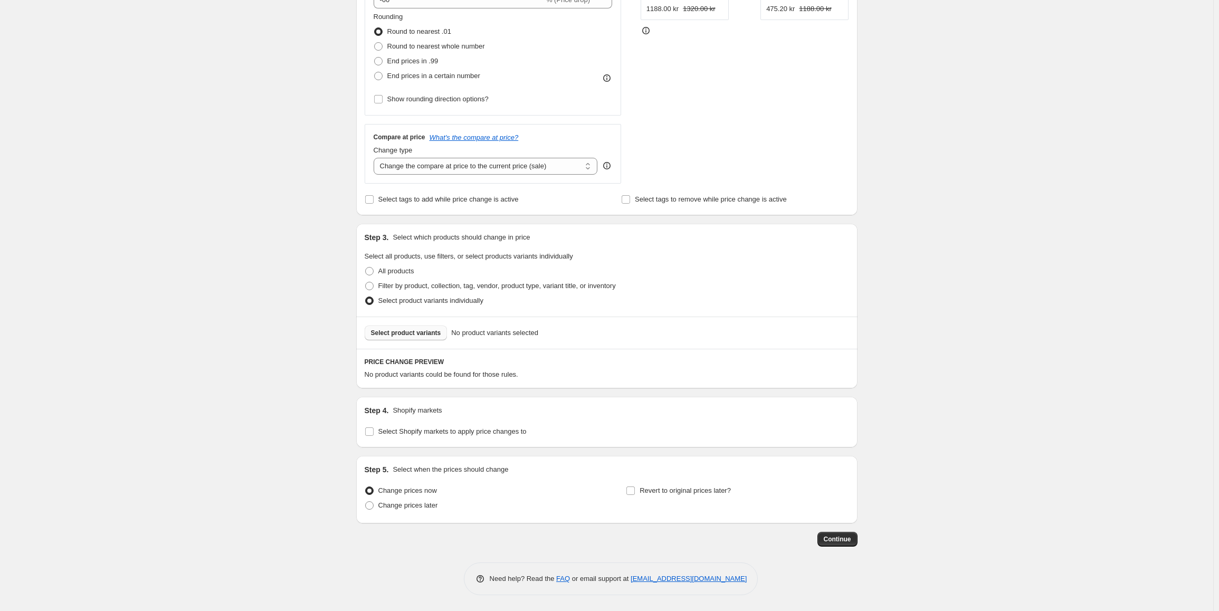
click at [400, 330] on span "Select product variants" at bounding box center [406, 333] width 70 height 8
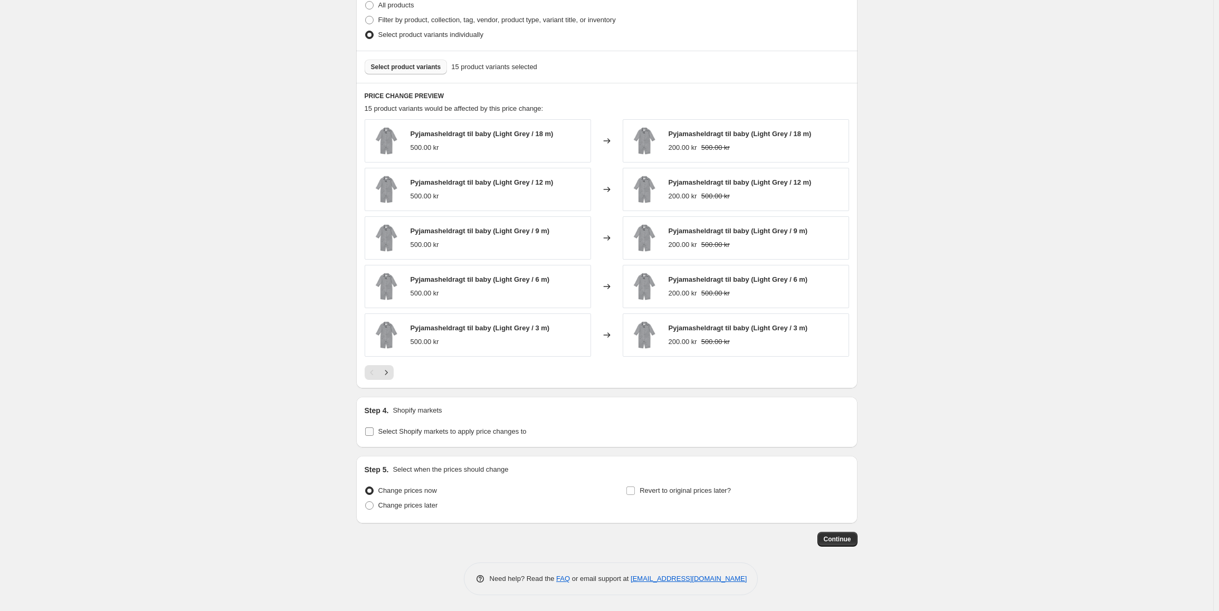
click at [452, 436] on span "Select Shopify markets to apply price changes to" at bounding box center [452, 431] width 148 height 11
click at [374, 436] on input "Select Shopify markets to apply price changes to" at bounding box center [369, 431] width 8 height 8
checkbox input "true"
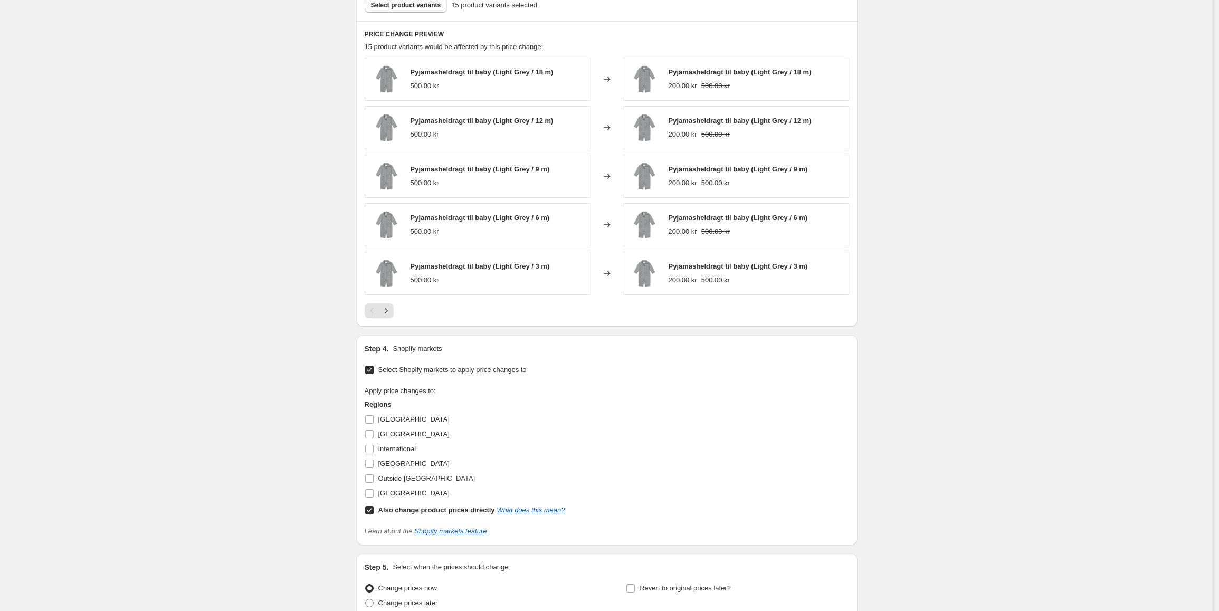
scroll to position [641, 0]
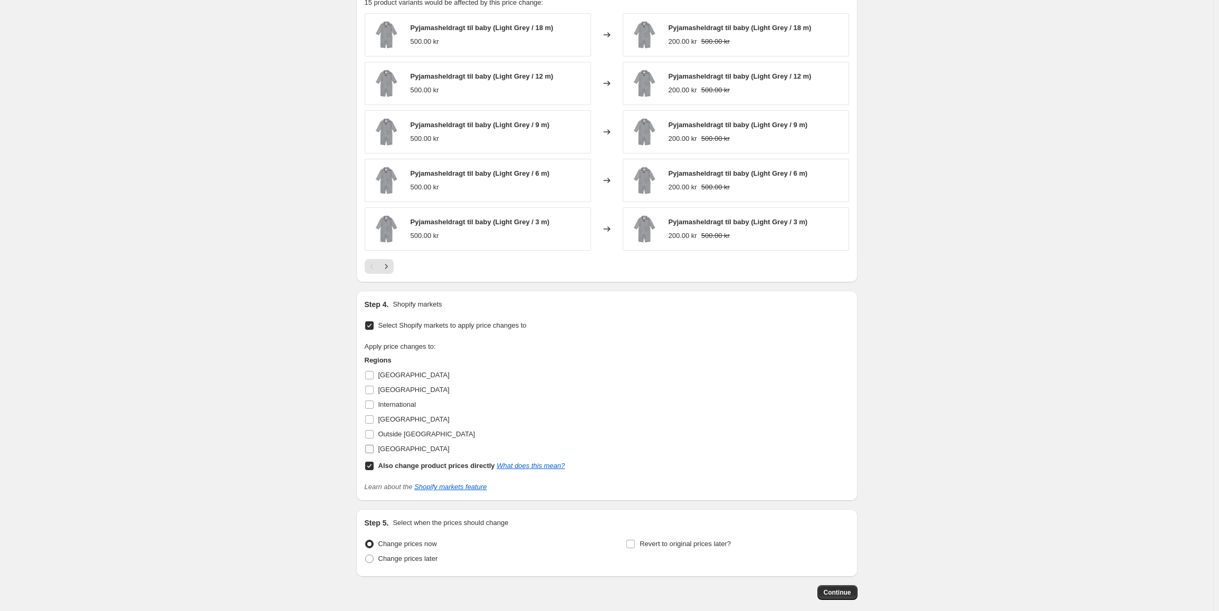
click at [372, 447] on input "[GEOGRAPHIC_DATA]" at bounding box center [369, 449] width 8 height 8
checkbox input "true"
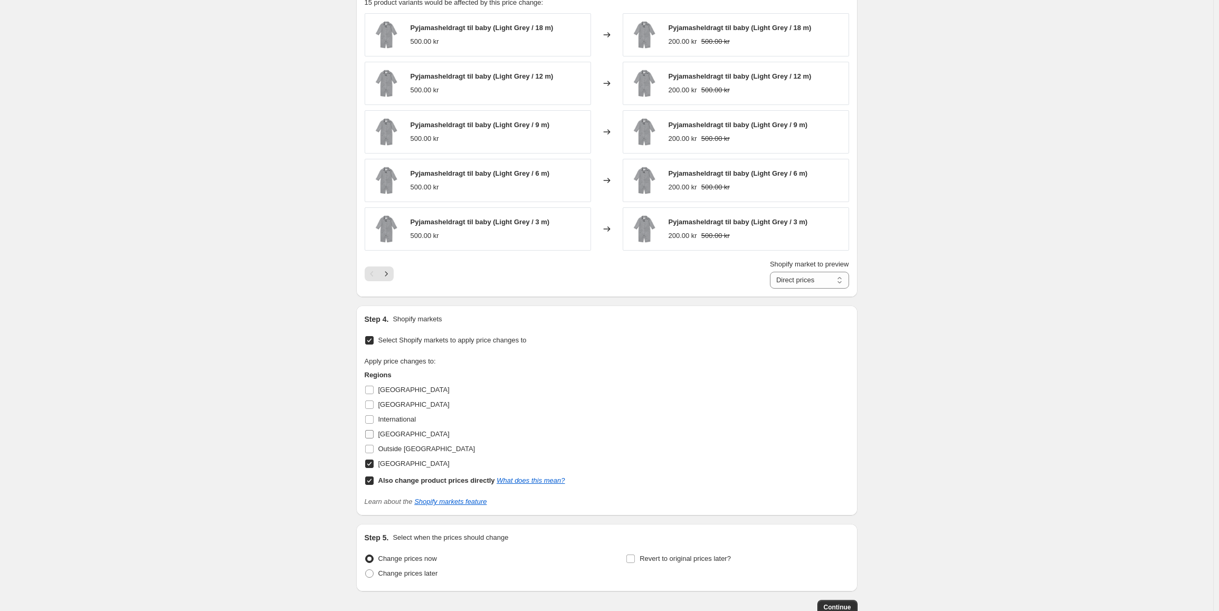
click at [370, 431] on input "[GEOGRAPHIC_DATA]" at bounding box center [369, 434] width 8 height 8
checkbox input "true"
click at [370, 418] on input "International" at bounding box center [369, 419] width 8 height 8
checkbox input "true"
click at [371, 404] on input "[GEOGRAPHIC_DATA]" at bounding box center [369, 404] width 8 height 8
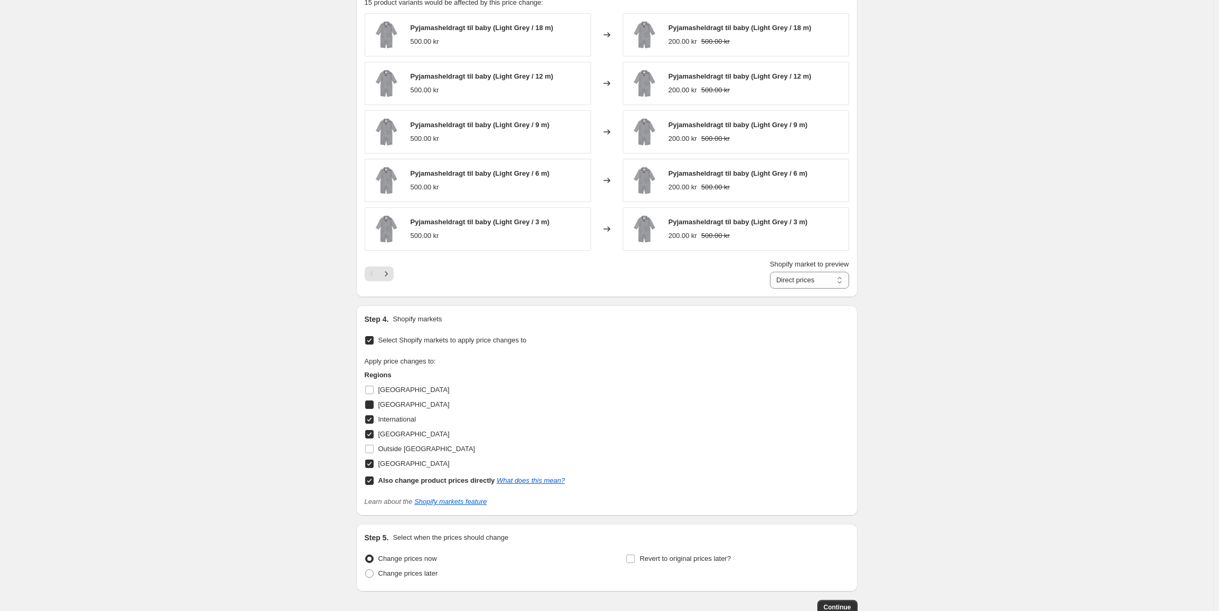
checkbox input "true"
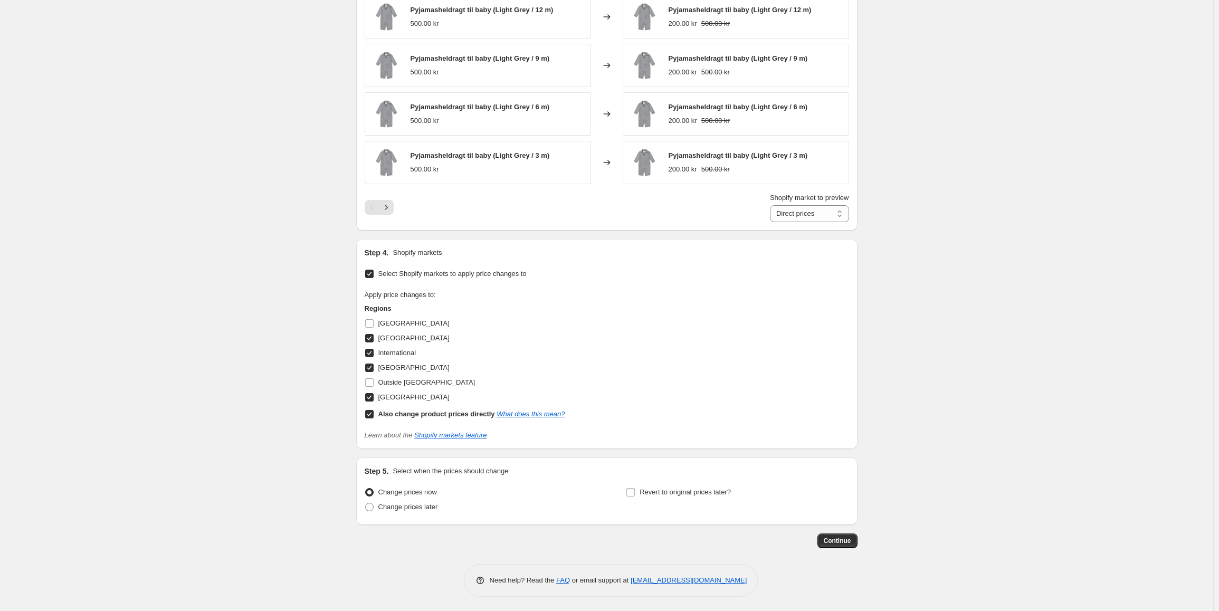
scroll to position [710, 0]
click at [832, 538] on span "Continue" at bounding box center [837, 539] width 27 height 8
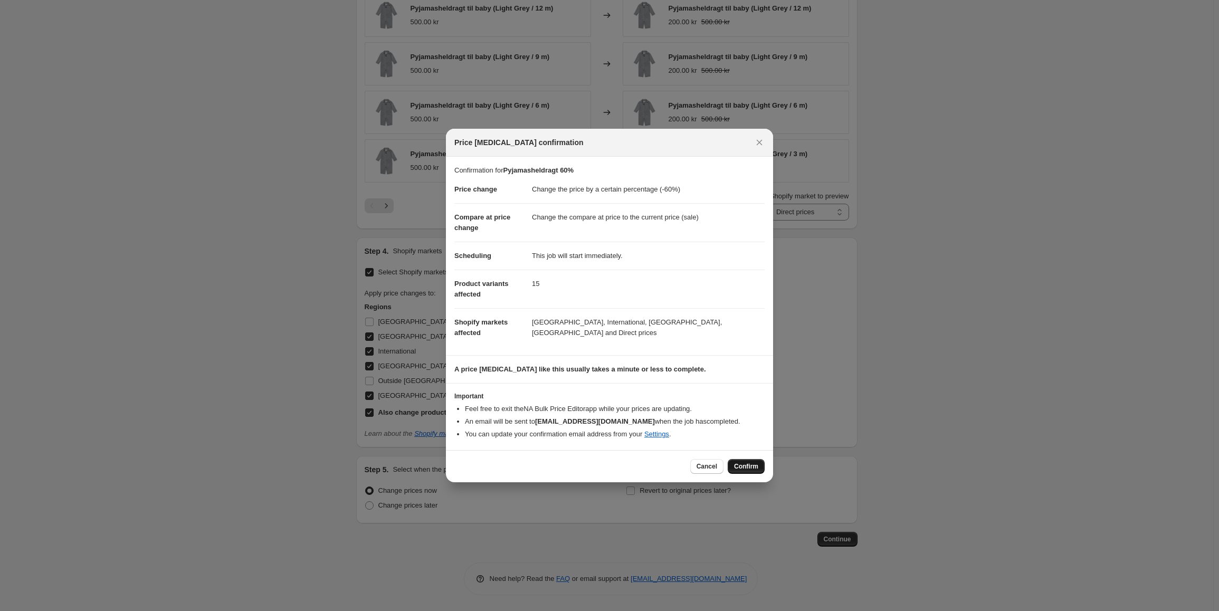
click at [750, 469] on span "Confirm" at bounding box center [746, 466] width 24 height 8
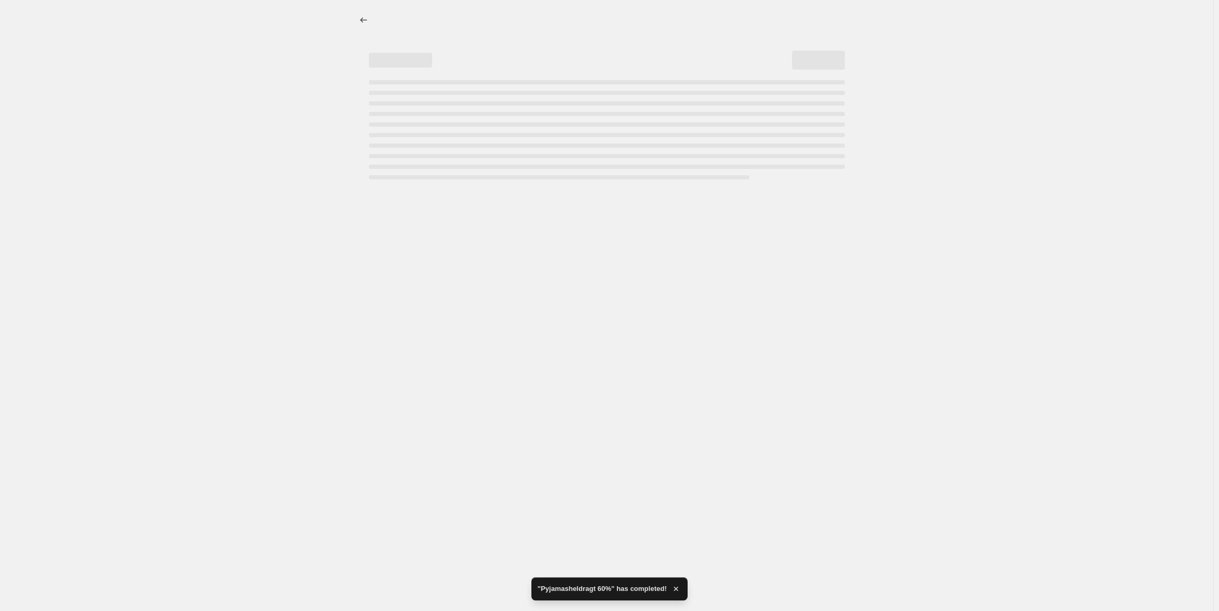
select select "percentage"
